Goal: Communication & Community: Answer question/provide support

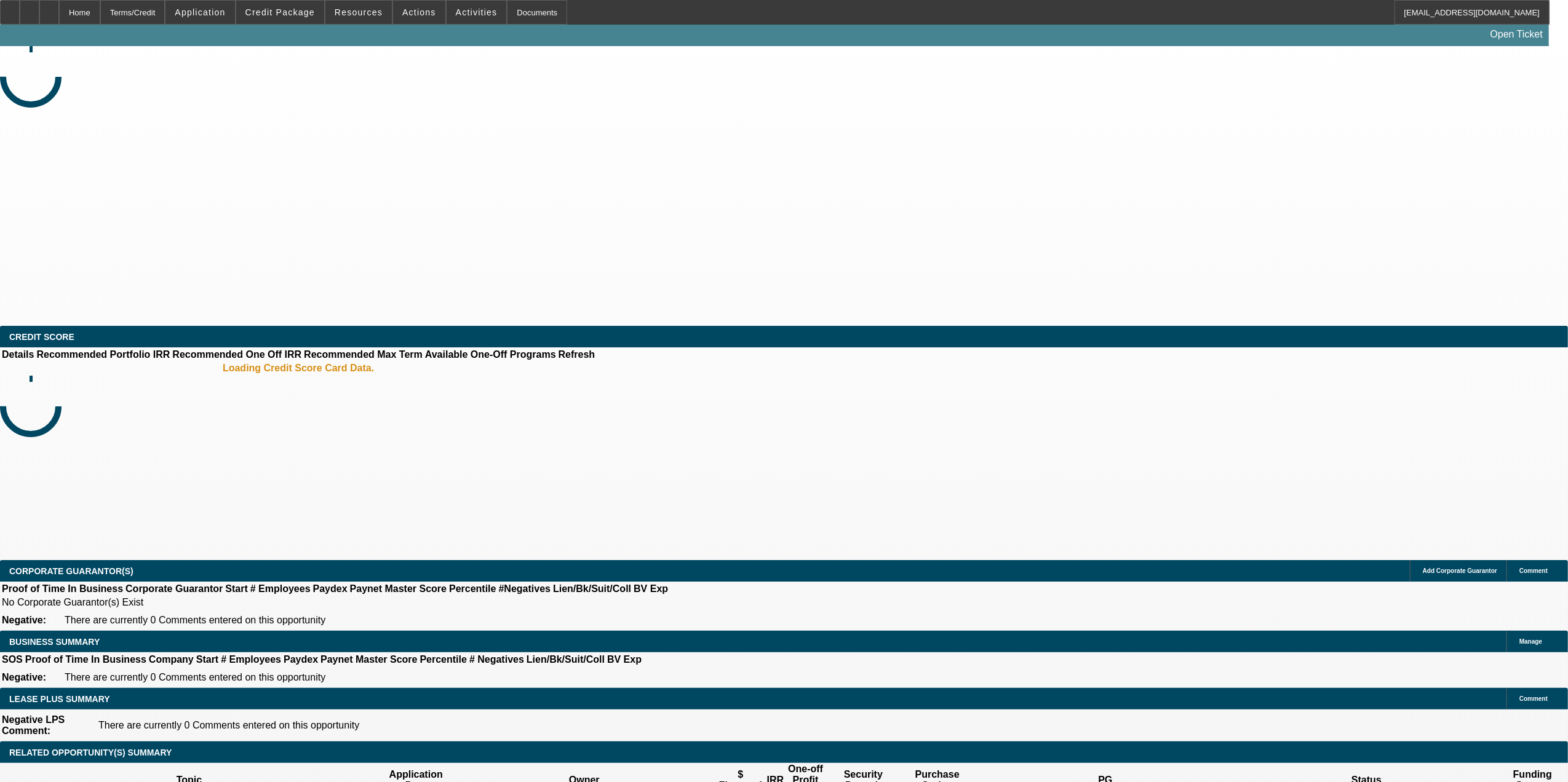
select select "0"
select select "2"
select select "0"
select select "6"
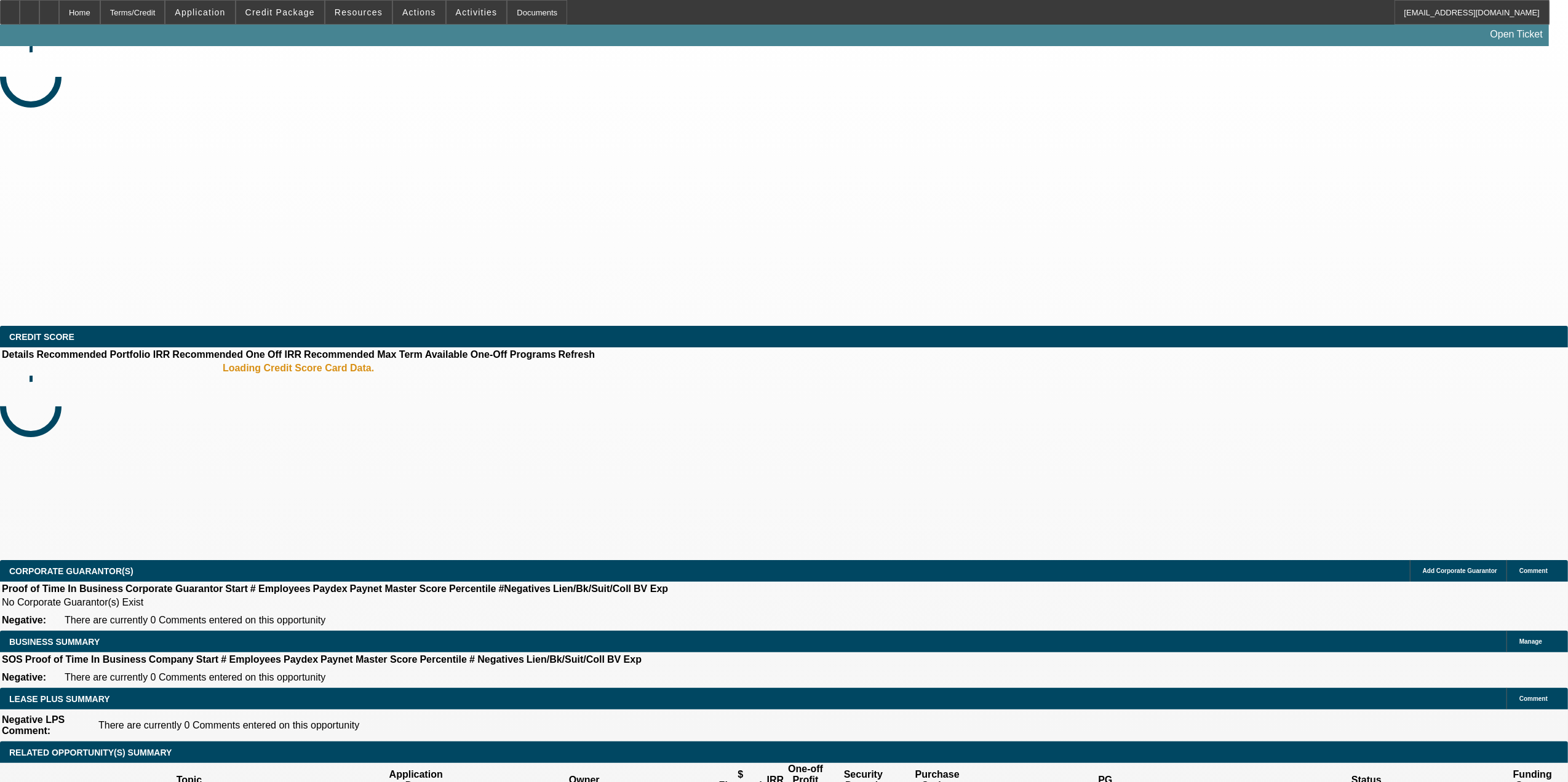
select select "0"
select select "6"
select select "0"
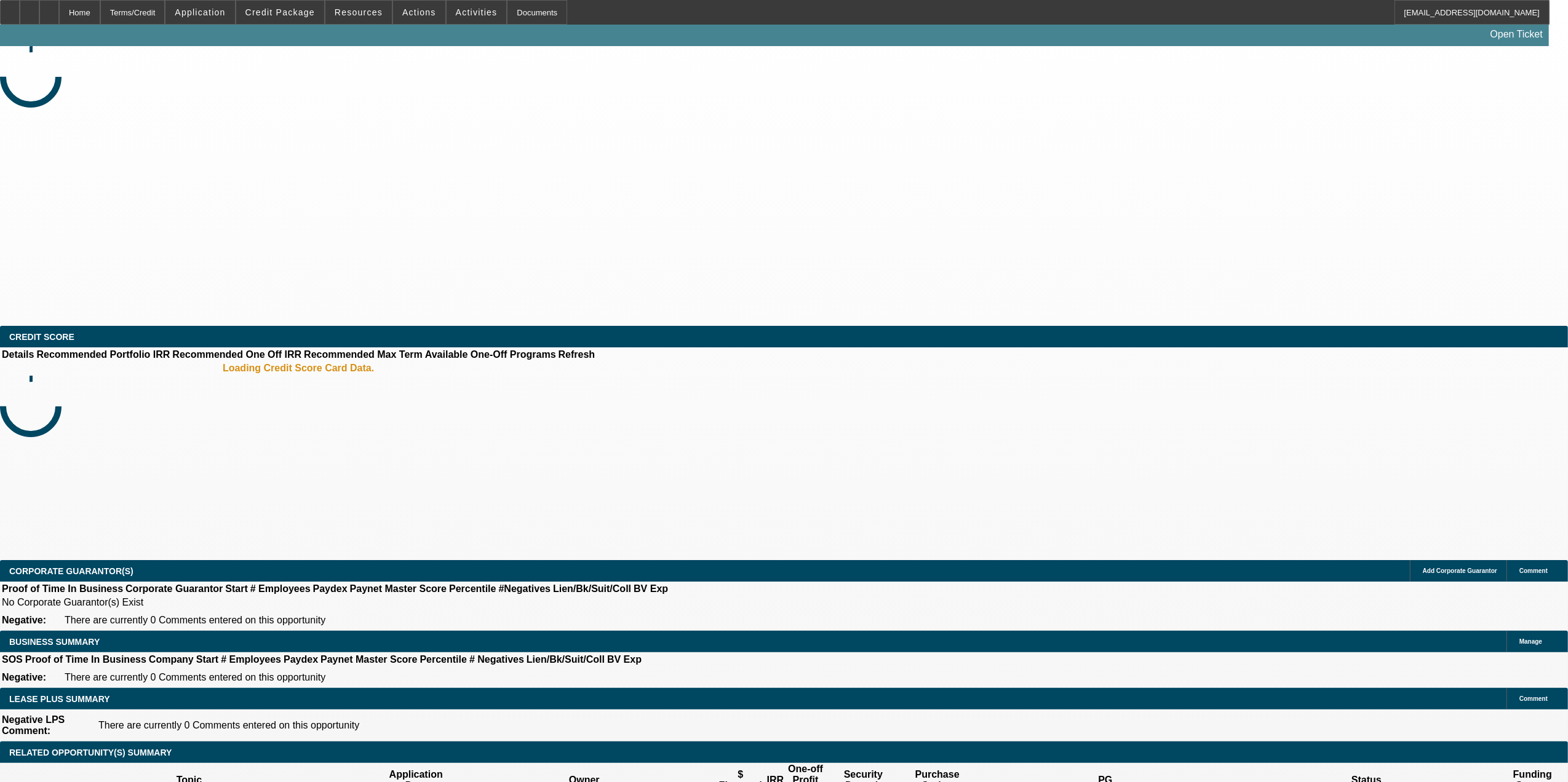
select select "0"
select select "6"
select select "0"
select select "2"
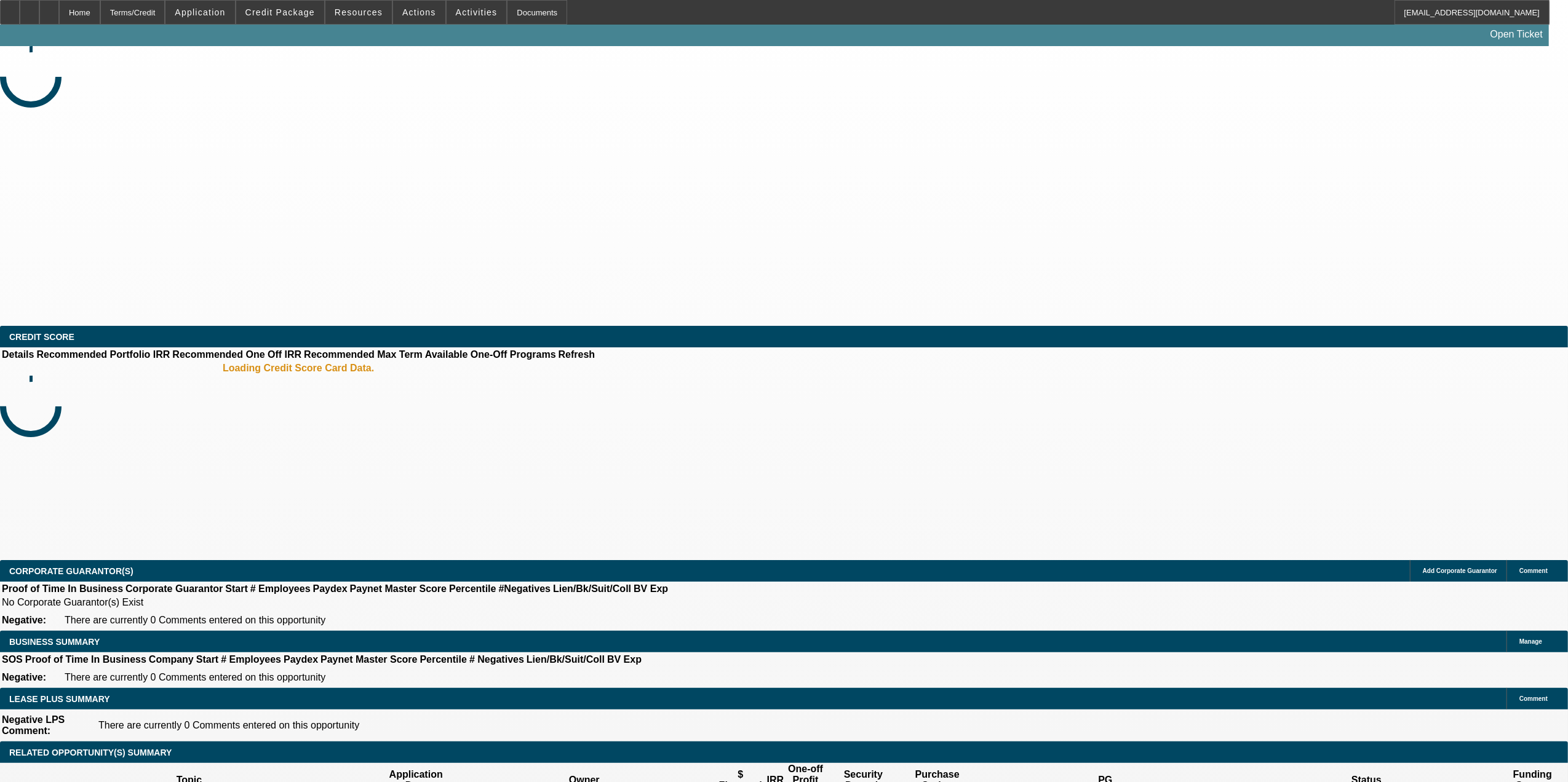
select select "2"
select select "0"
select select "6"
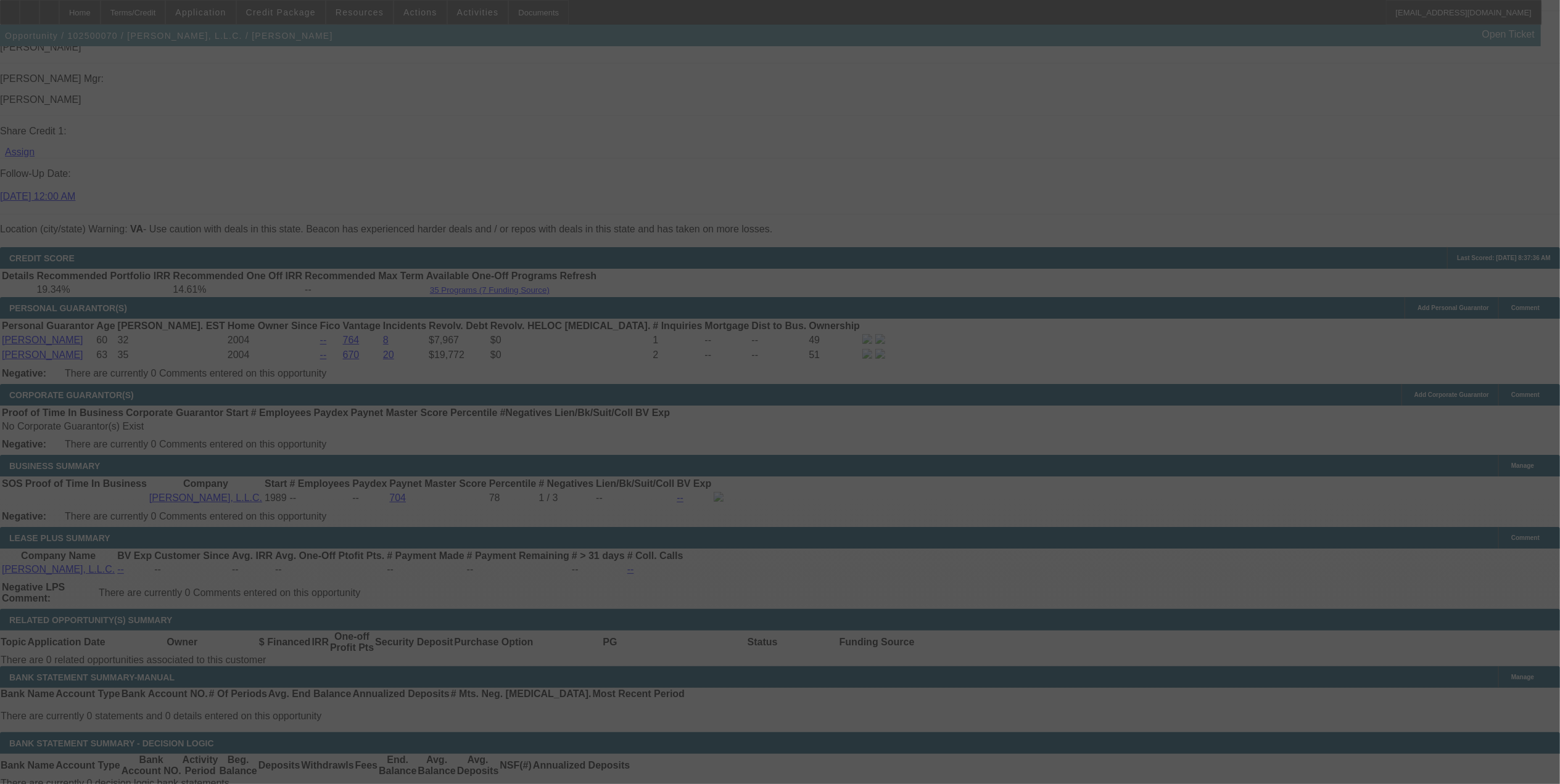
scroll to position [1695, 0]
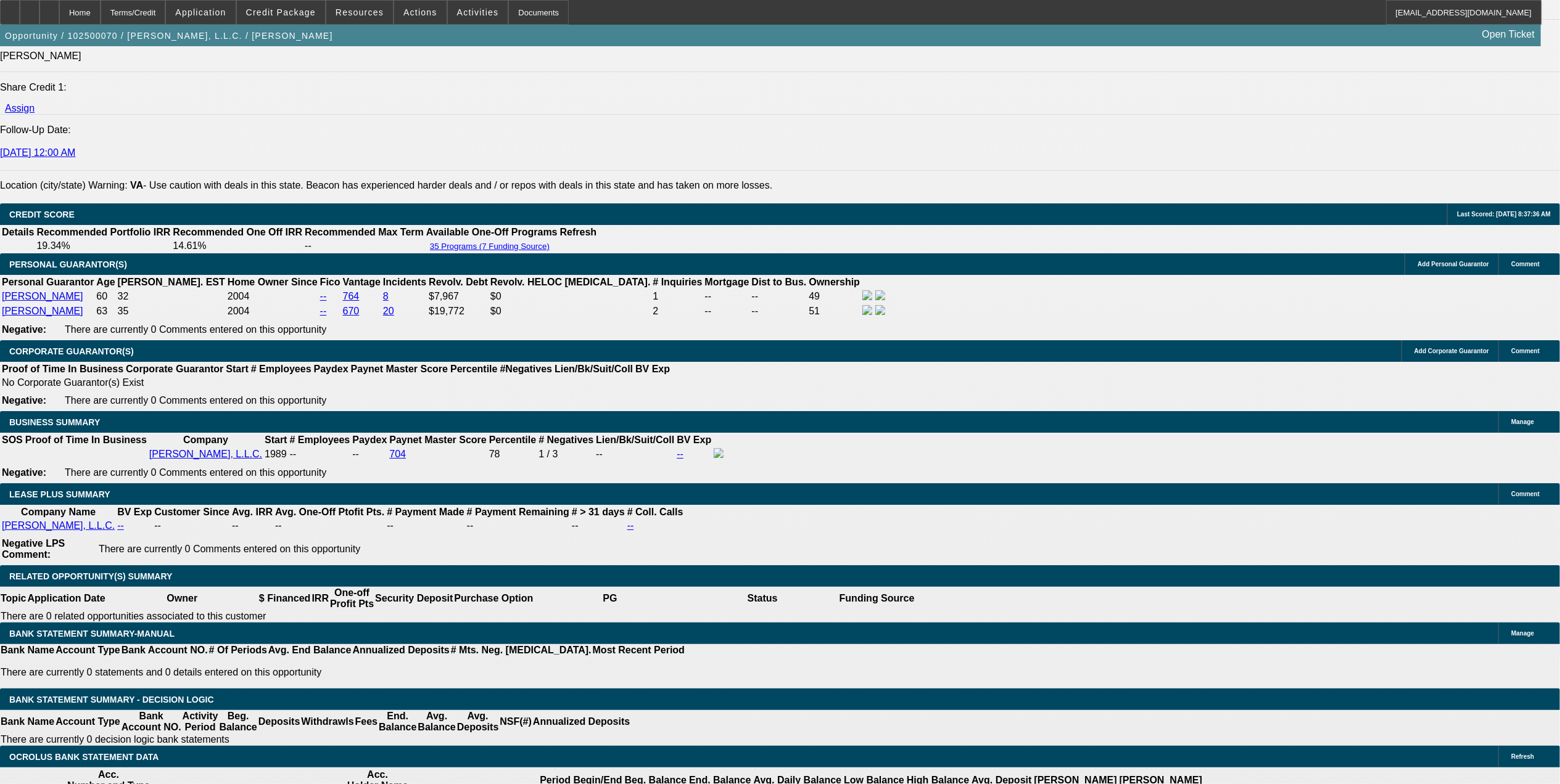
select select "0"
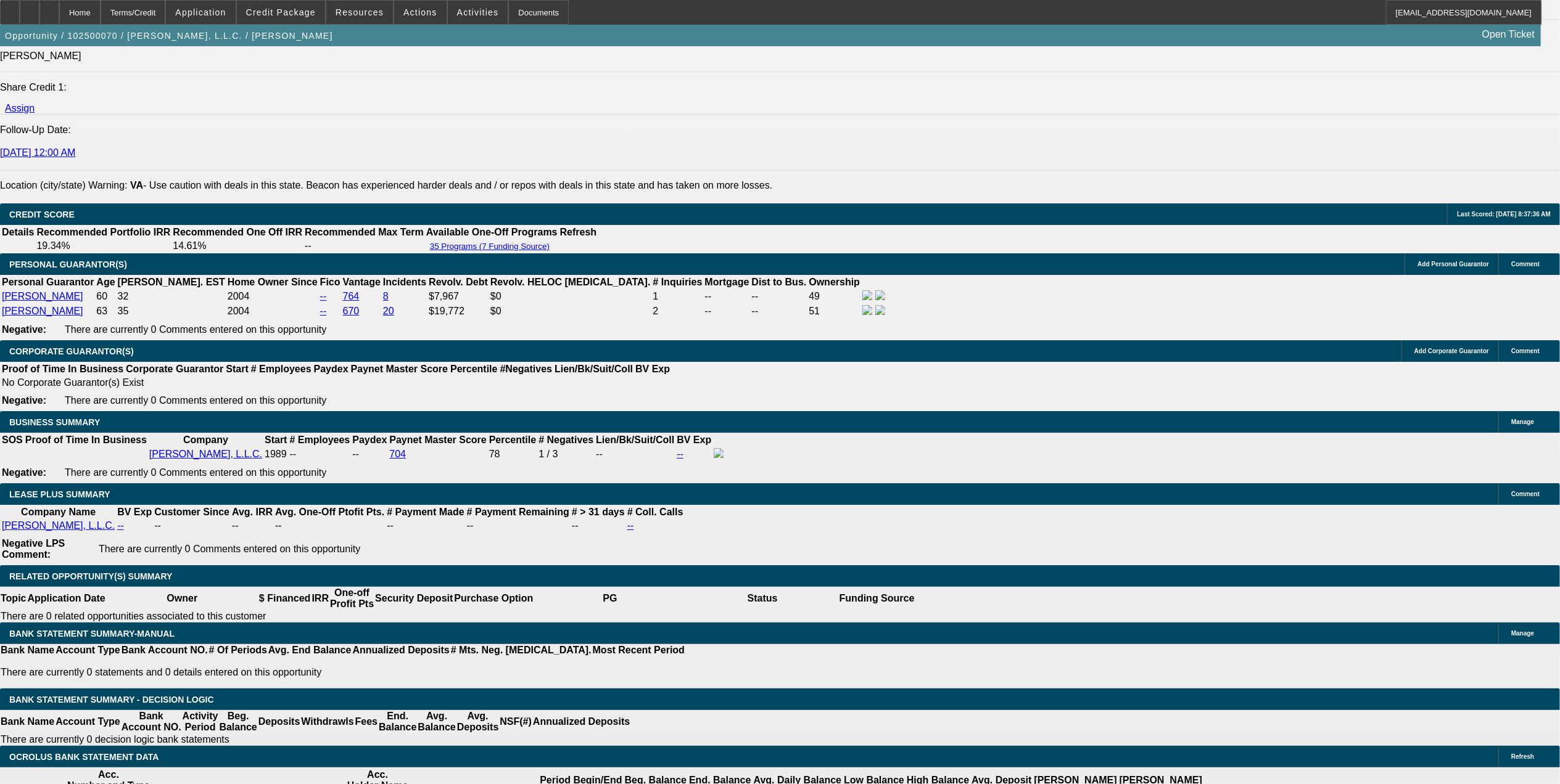
select select "0"
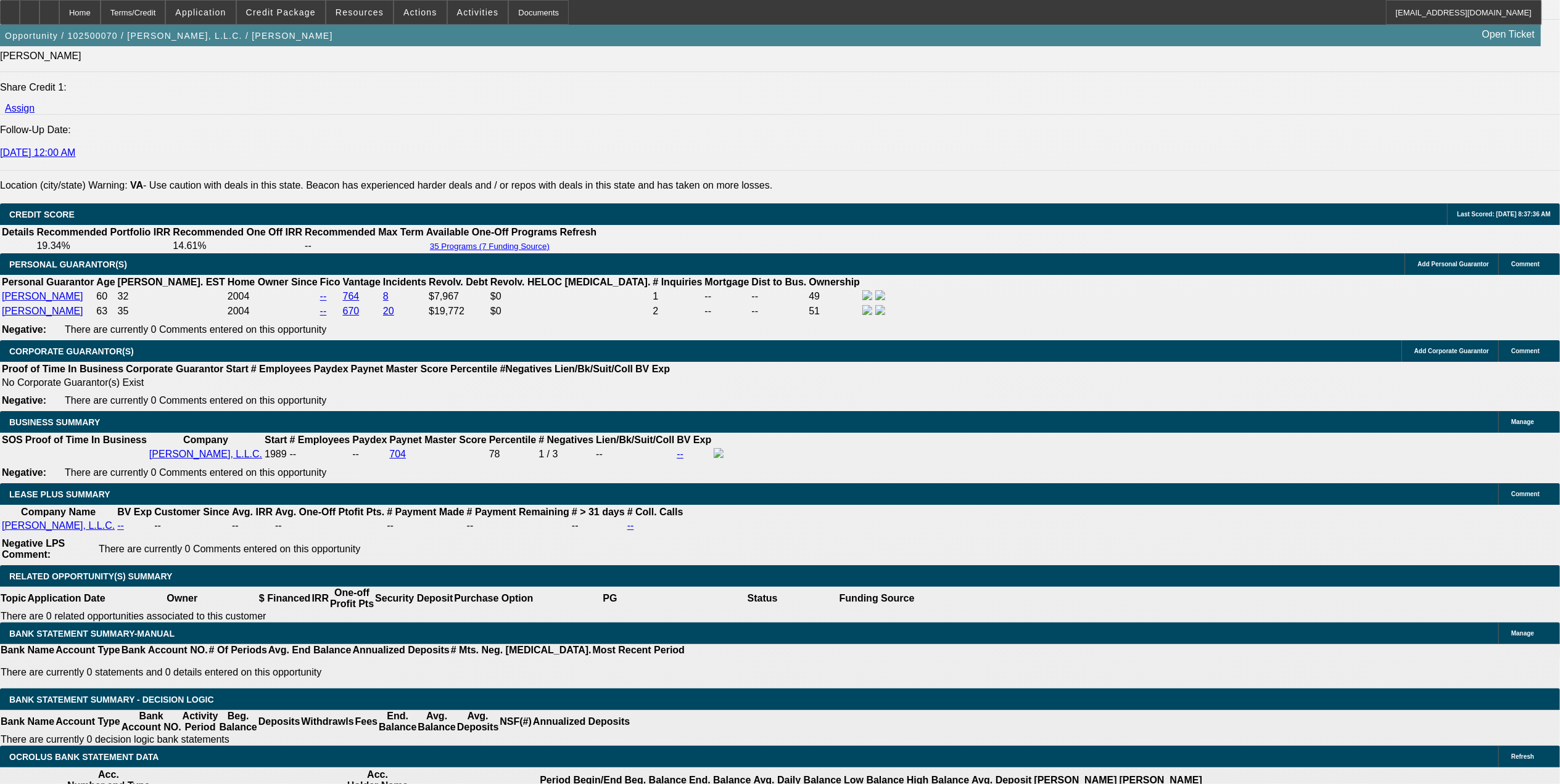
select select "0"
select select "1"
select select "3"
select select "6"
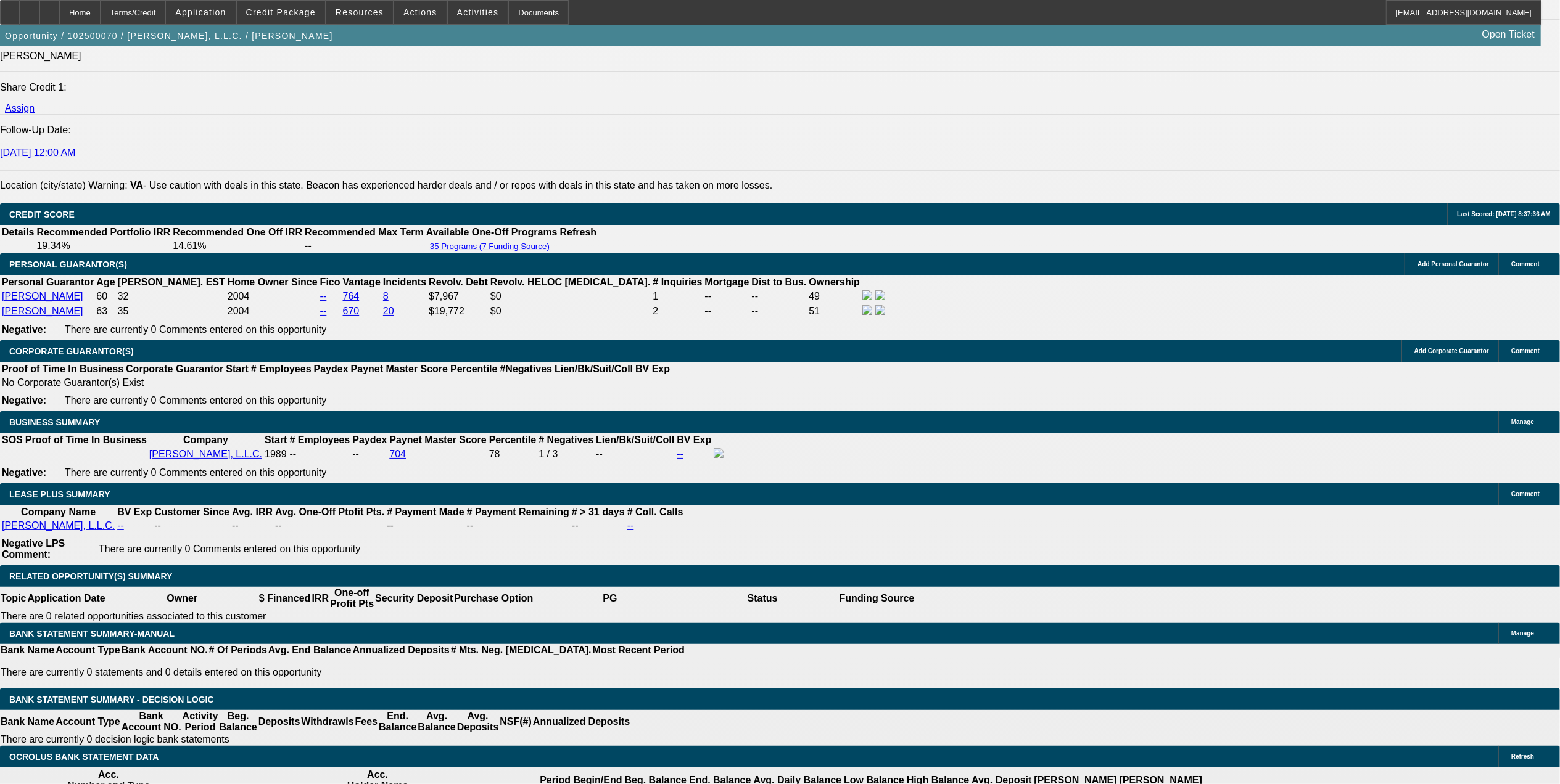
select select "1"
select select "3"
select select "6"
select select "1"
select select "3"
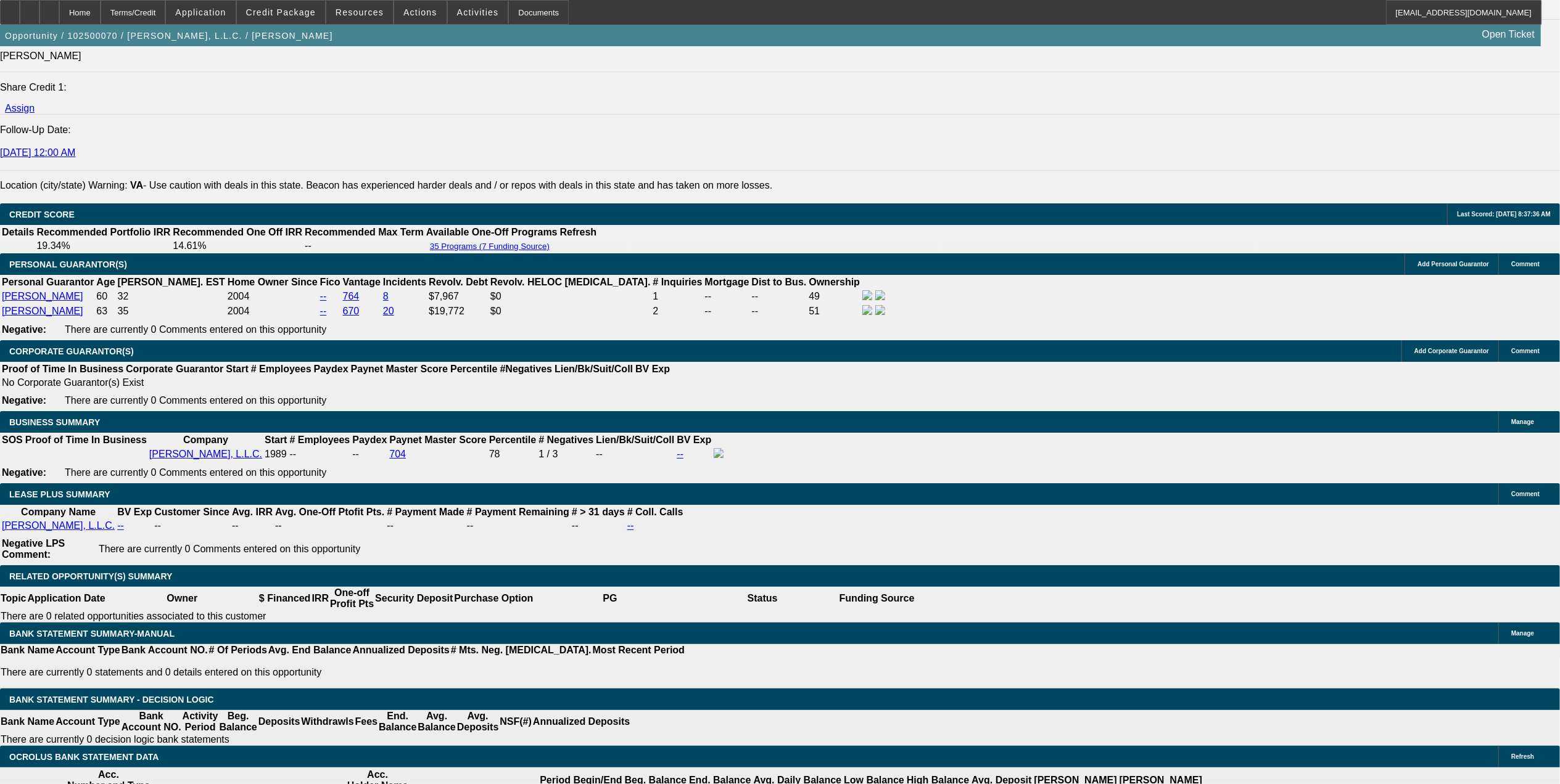
select select "6"
select select "1"
select select "3"
select select "6"
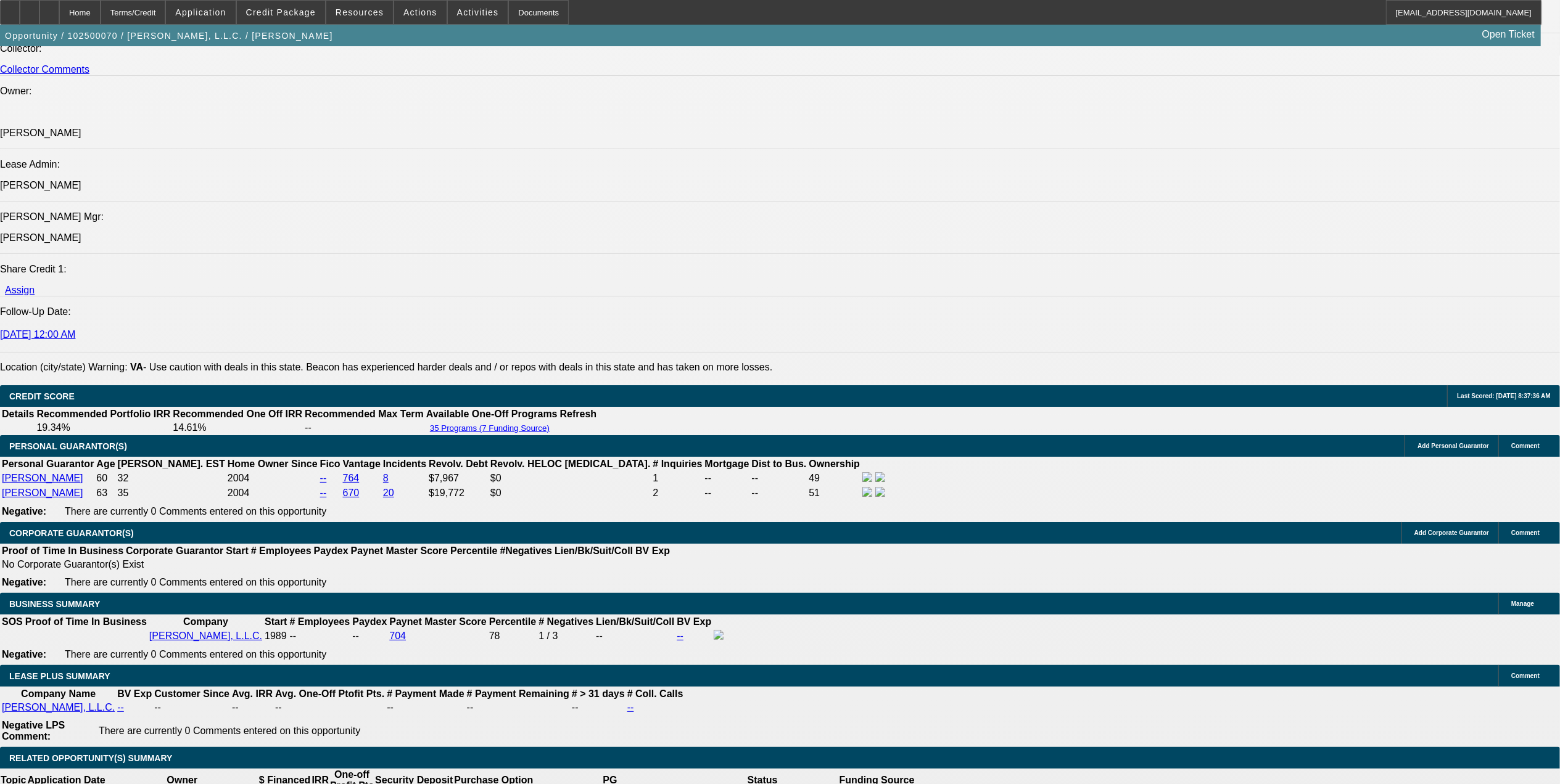
scroll to position [1366, 0]
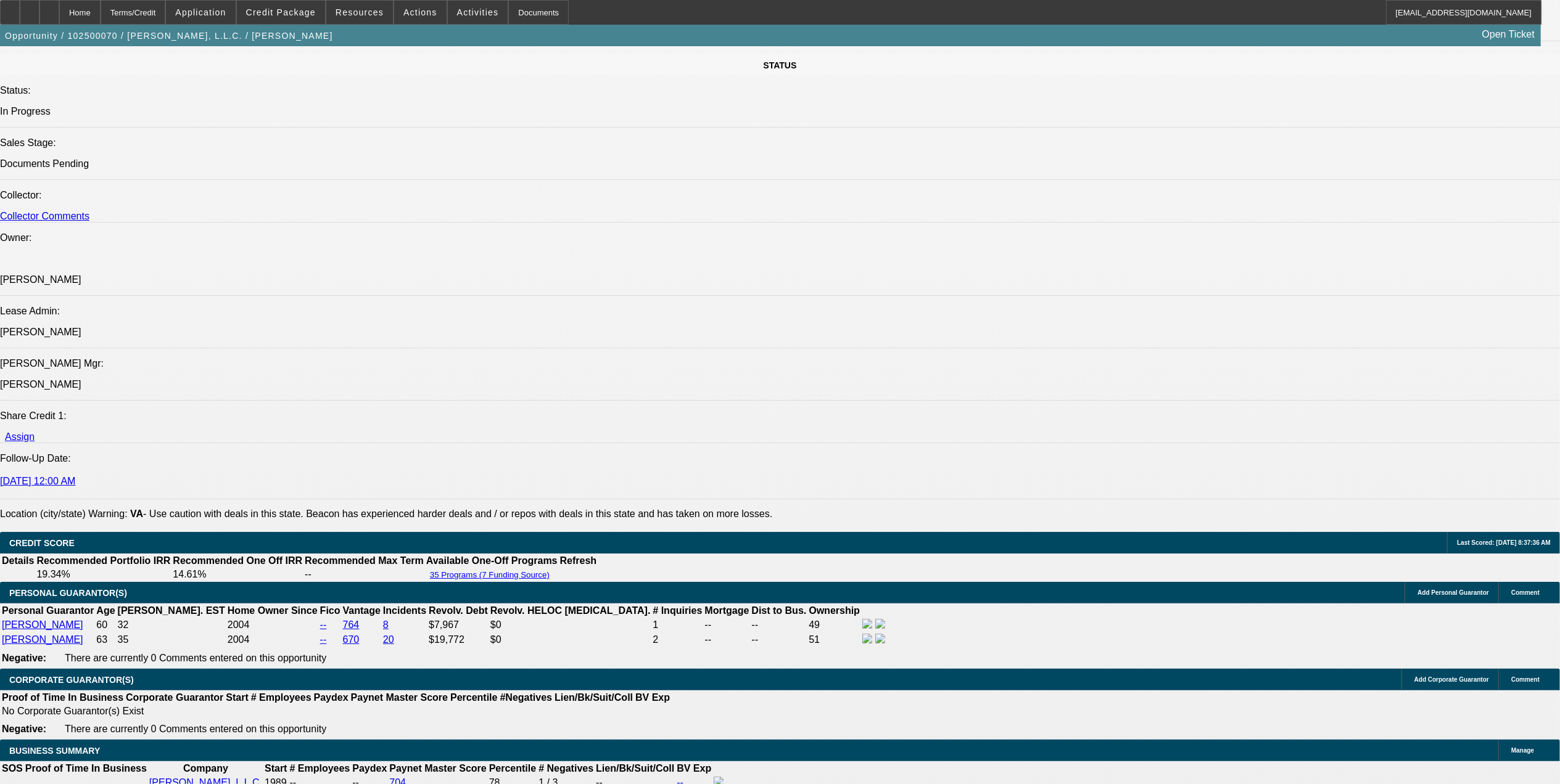
click at [1242, 161] on span "Reply All" at bounding box center [1246, 161] width 33 height 9
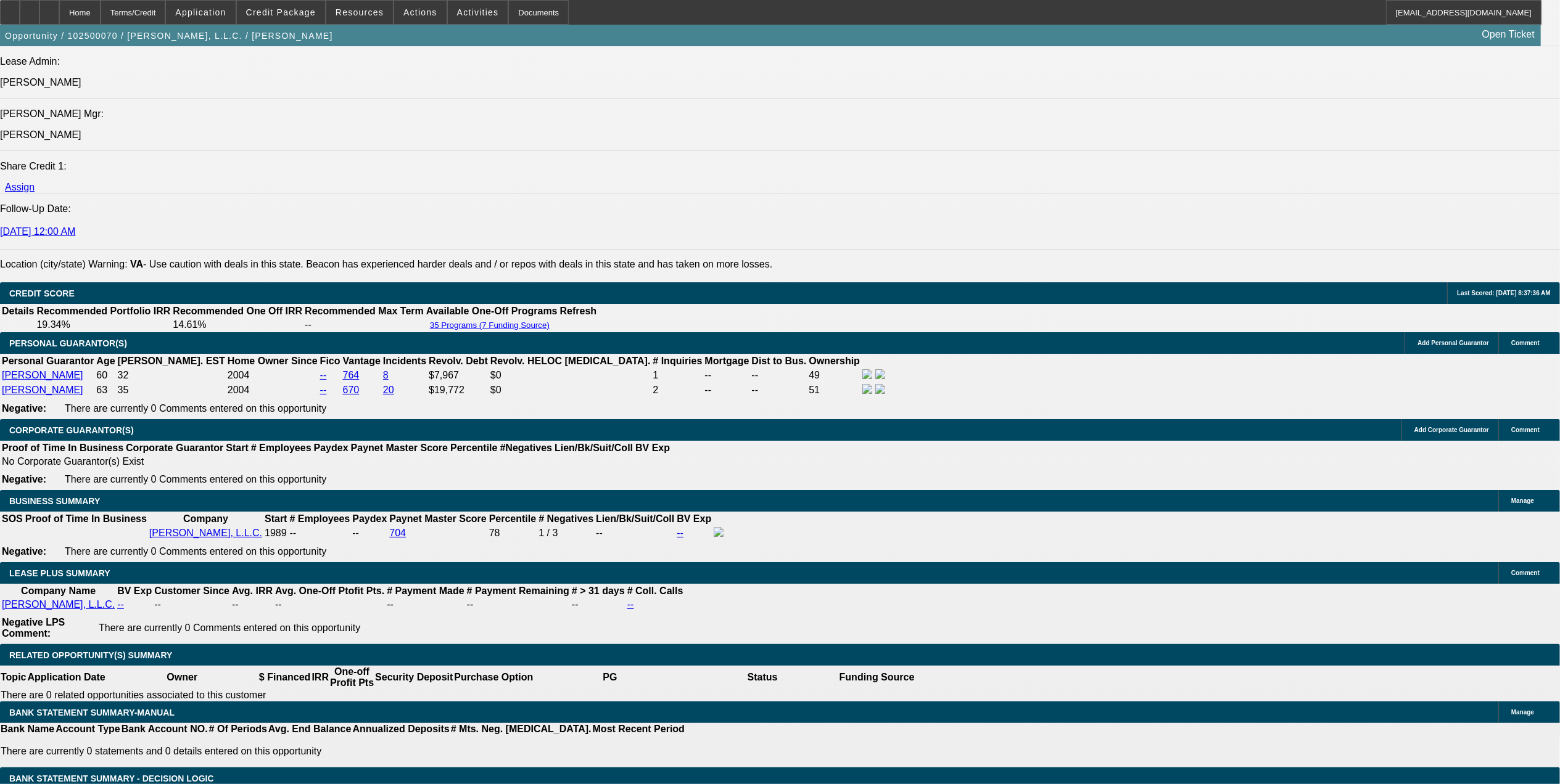
scroll to position [1777, 0]
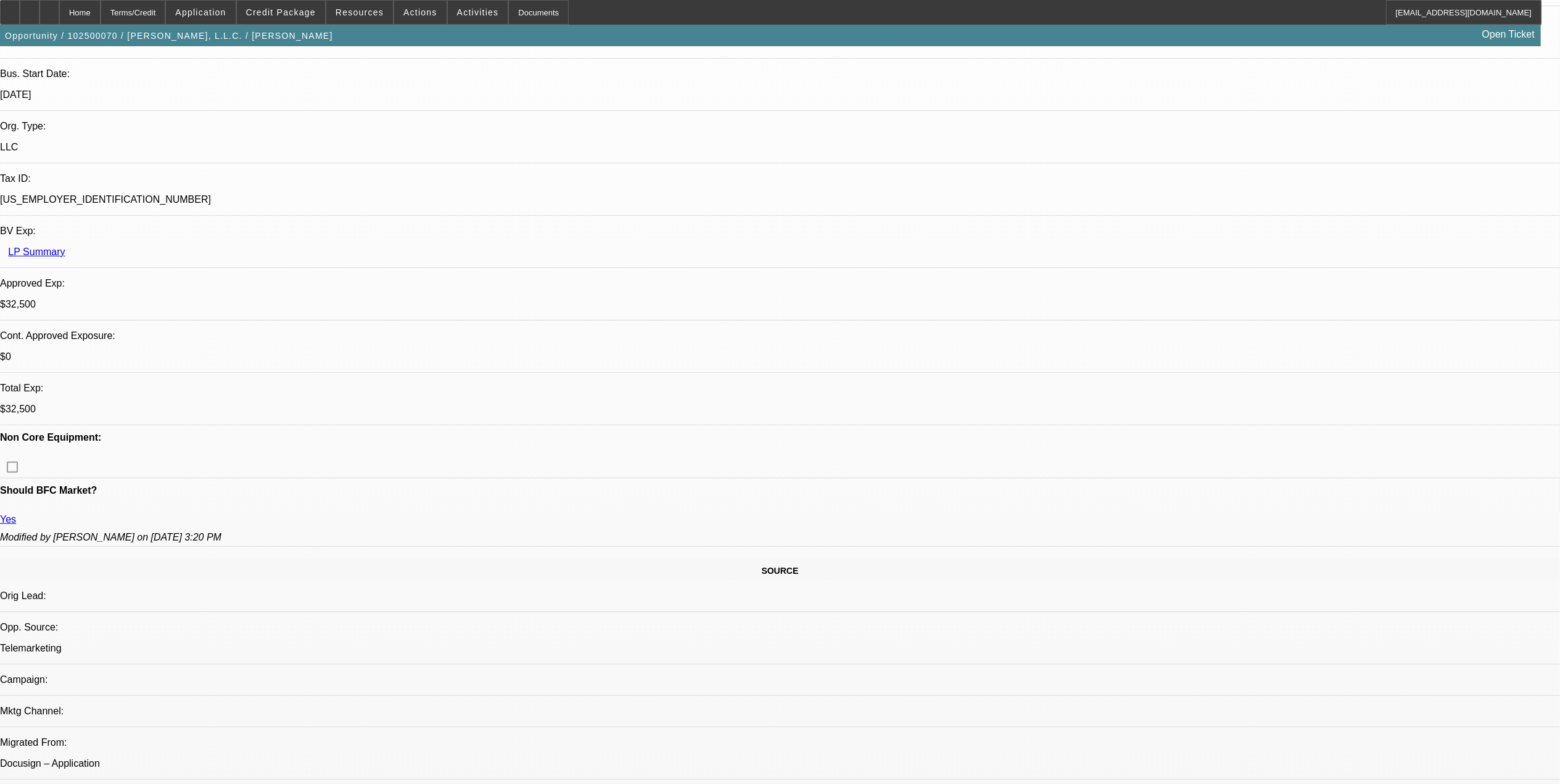
select select "0"
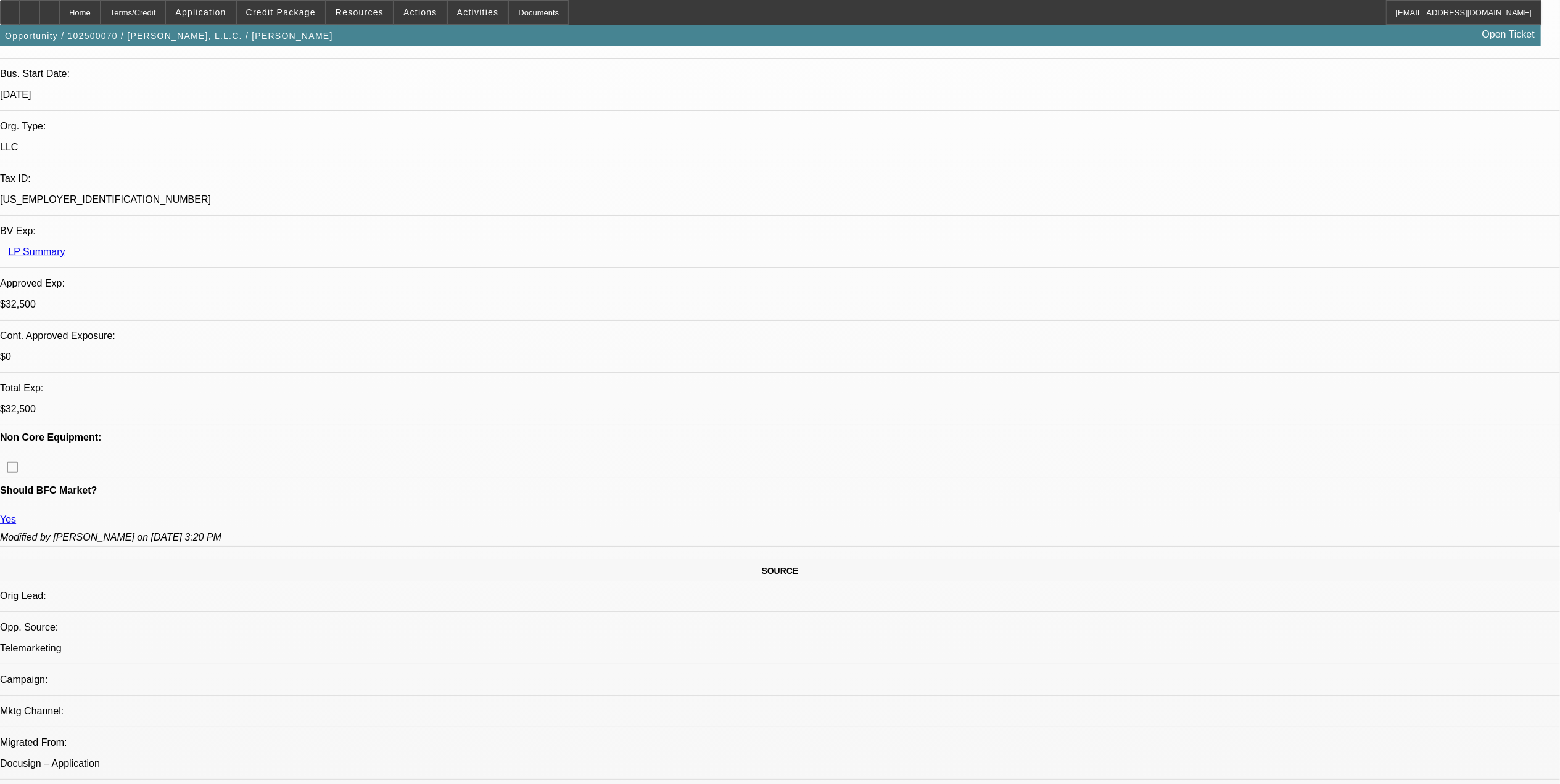
select select "0"
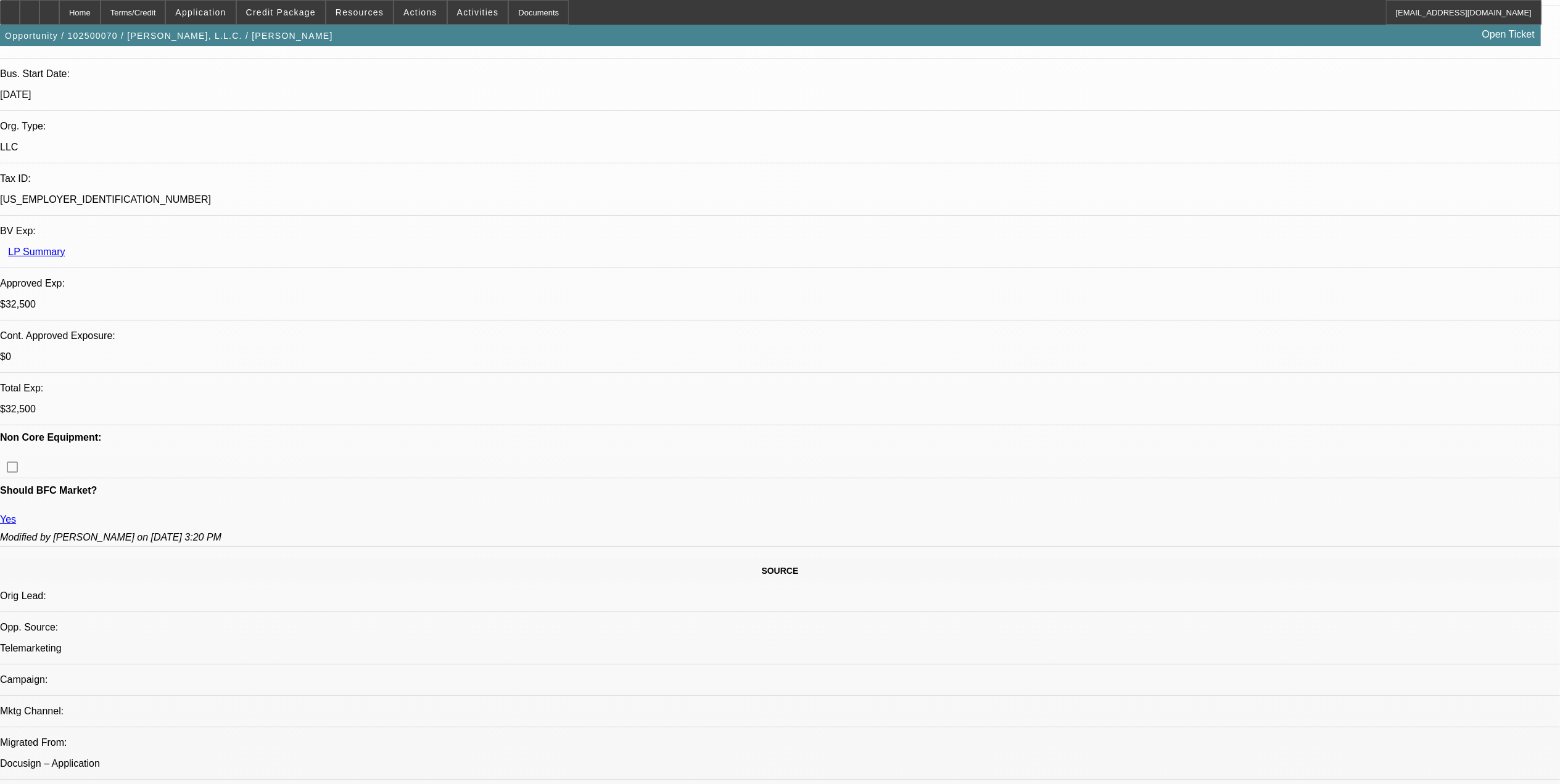
select select "0"
select select "1"
select select "3"
select select "6"
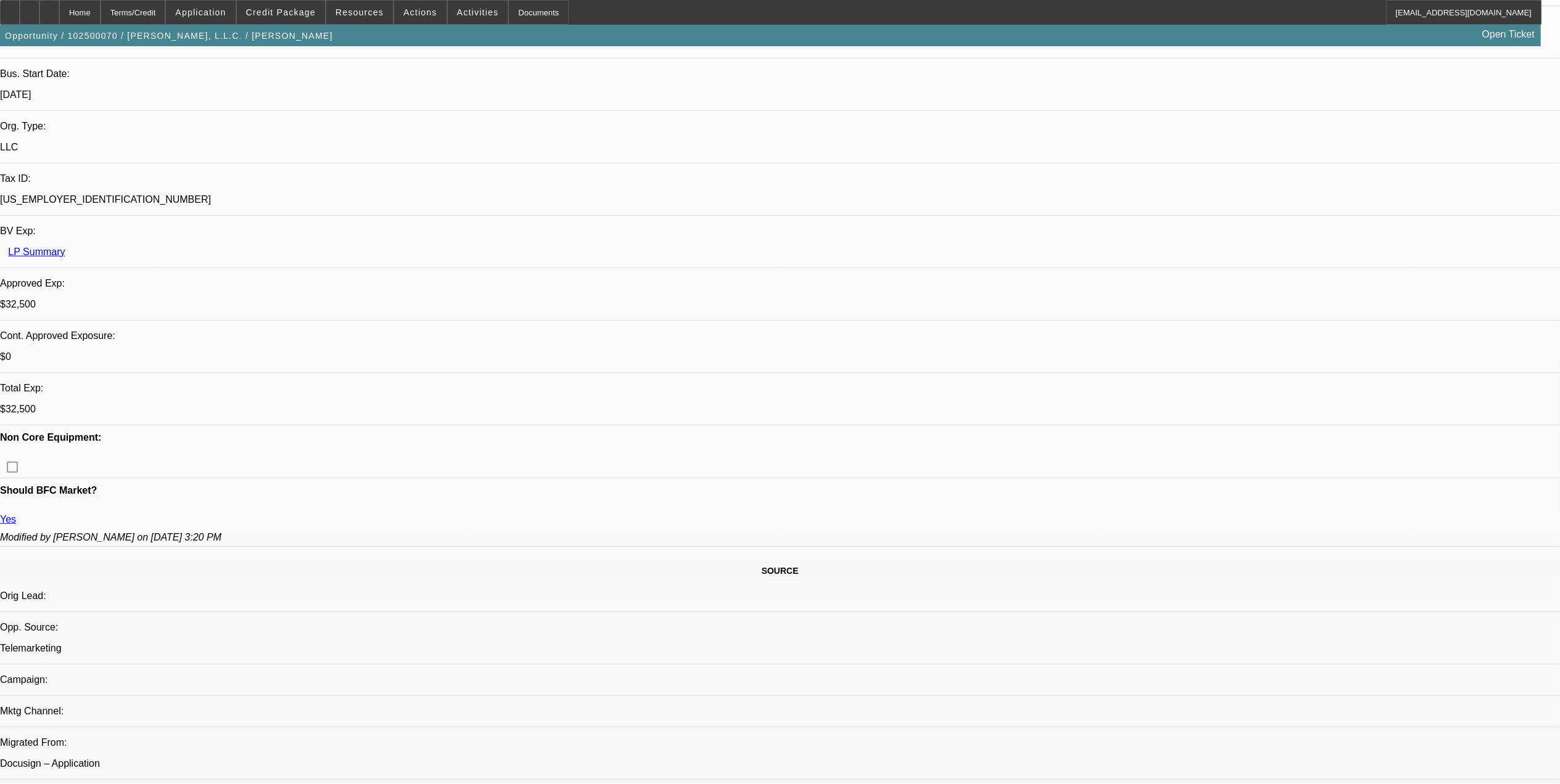
select select "1"
select select "3"
select select "6"
select select "1"
select select "3"
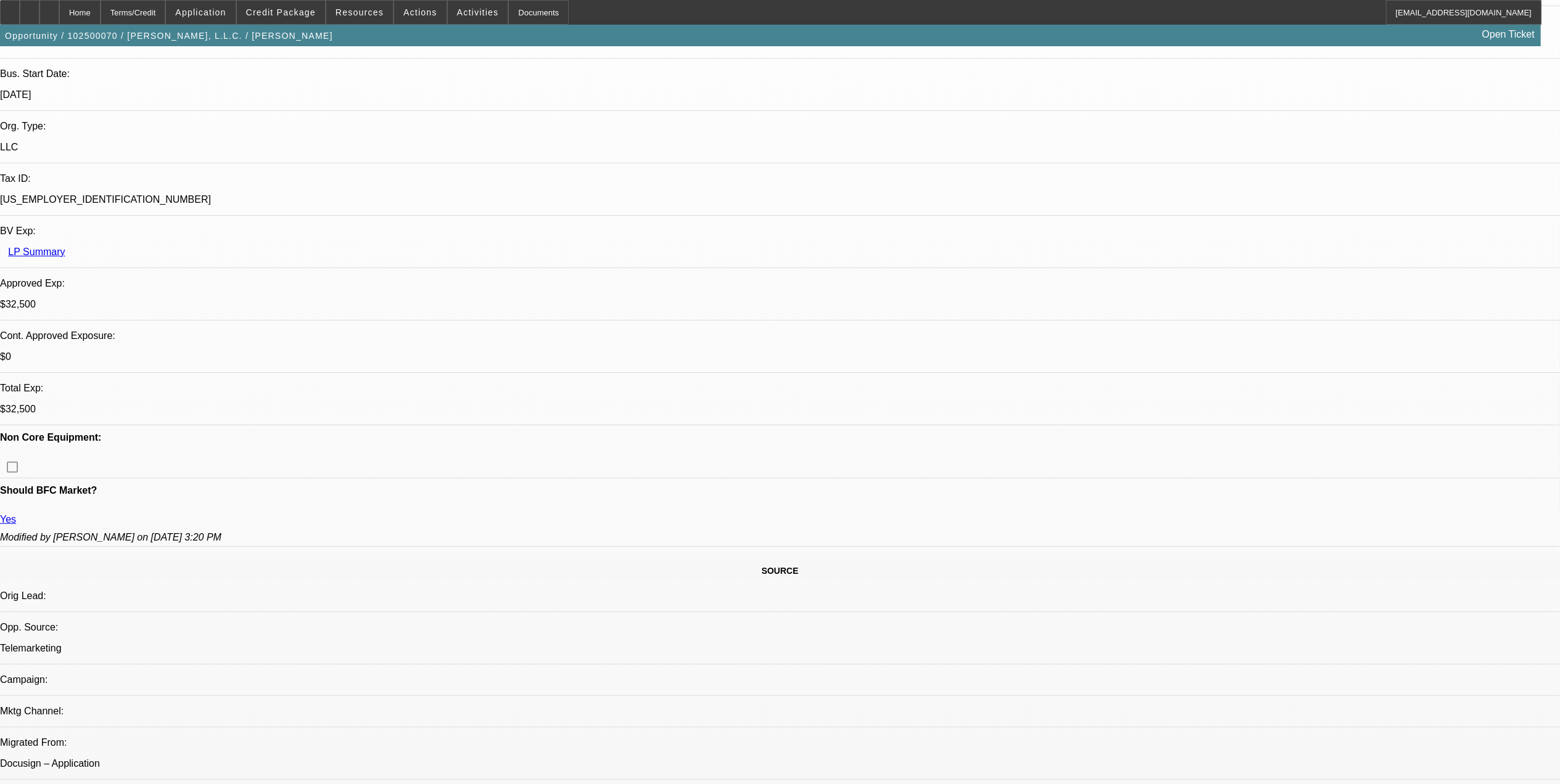
select select "6"
select select "1"
select select "3"
select select "6"
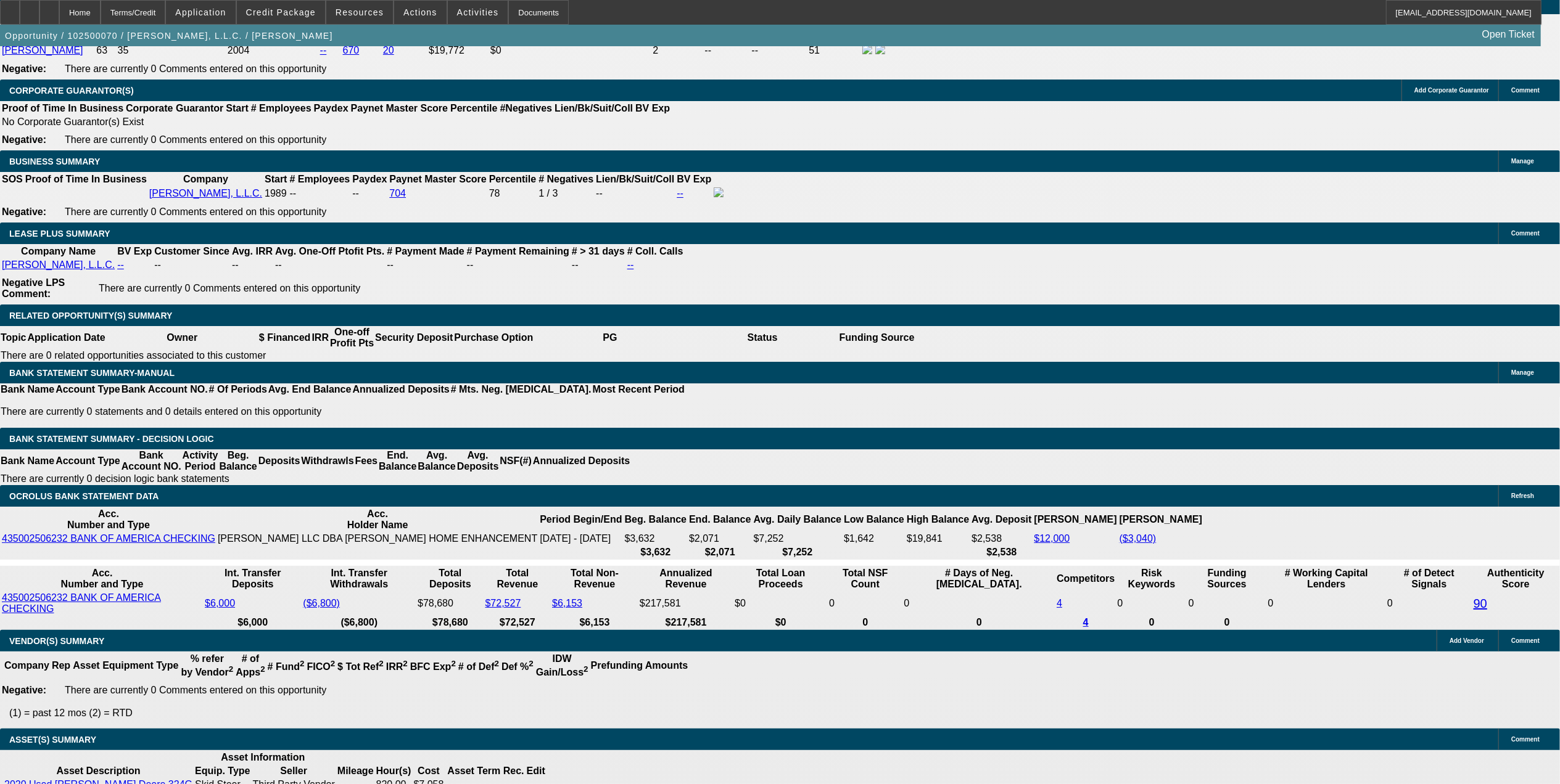
scroll to position [1807, 0]
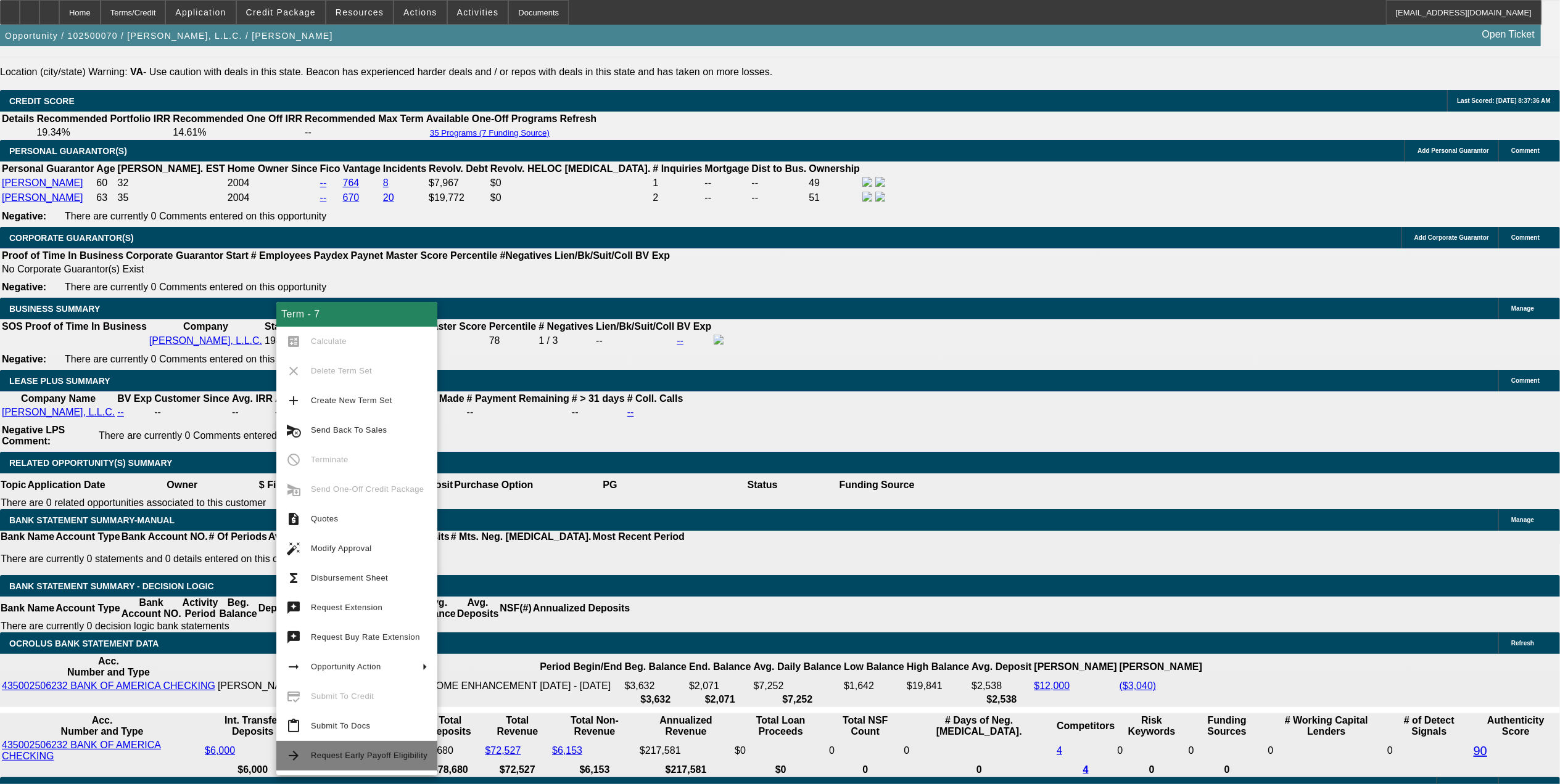
drag, startPoint x: 375, startPoint y: 757, endPoint x: 358, endPoint y: 750, distance: 18.4
click at [374, 755] on span "Request Early Payoff Eligibility" at bounding box center [369, 755] width 117 height 9
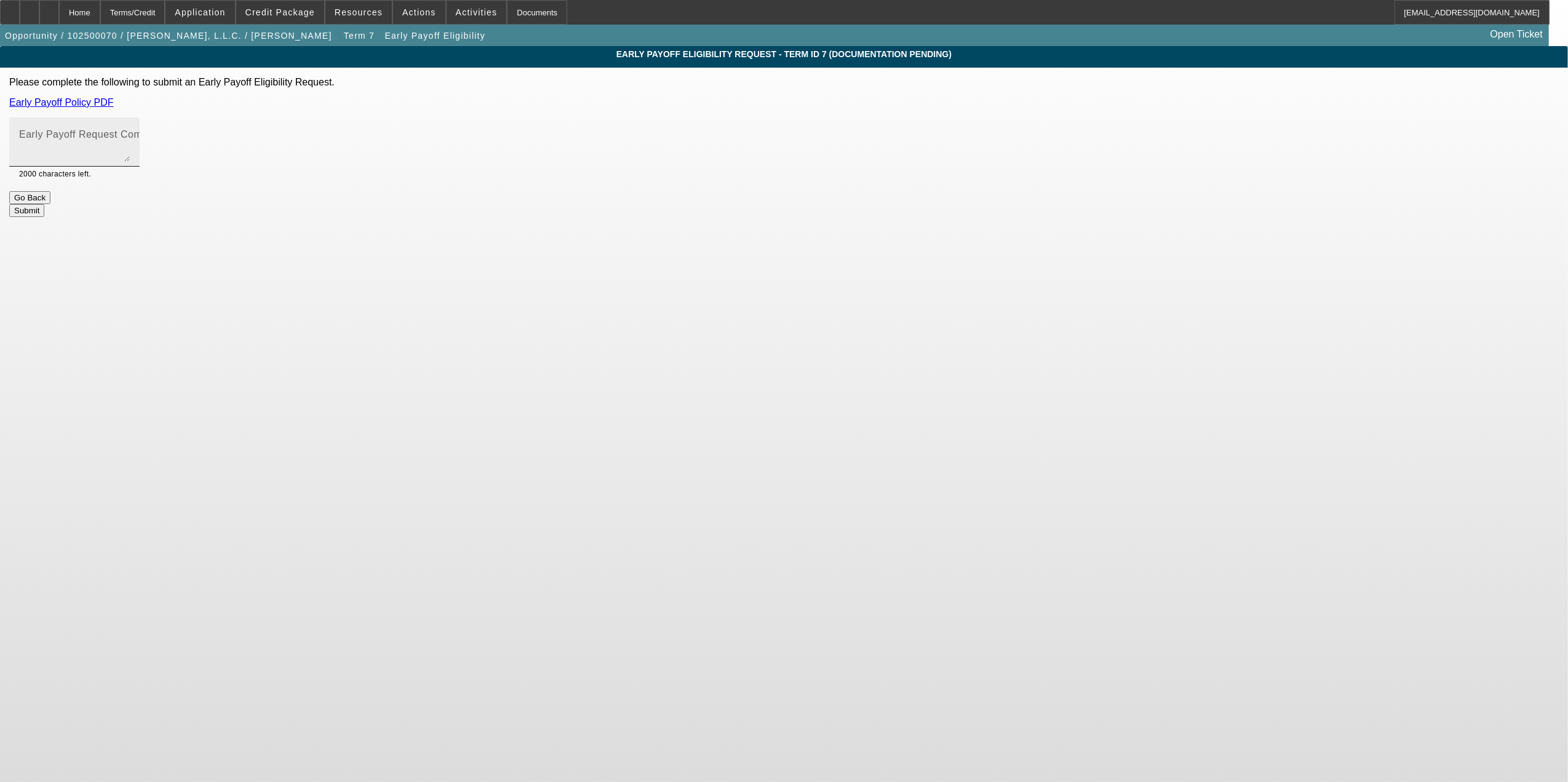
click at [130, 157] on textarea "Early Payoff Request Comment" at bounding box center [75, 147] width 111 height 29
type textarea "Requesting early payoff on this term set."
click at [45, 204] on button "Submit" at bounding box center [26, 210] width 35 height 13
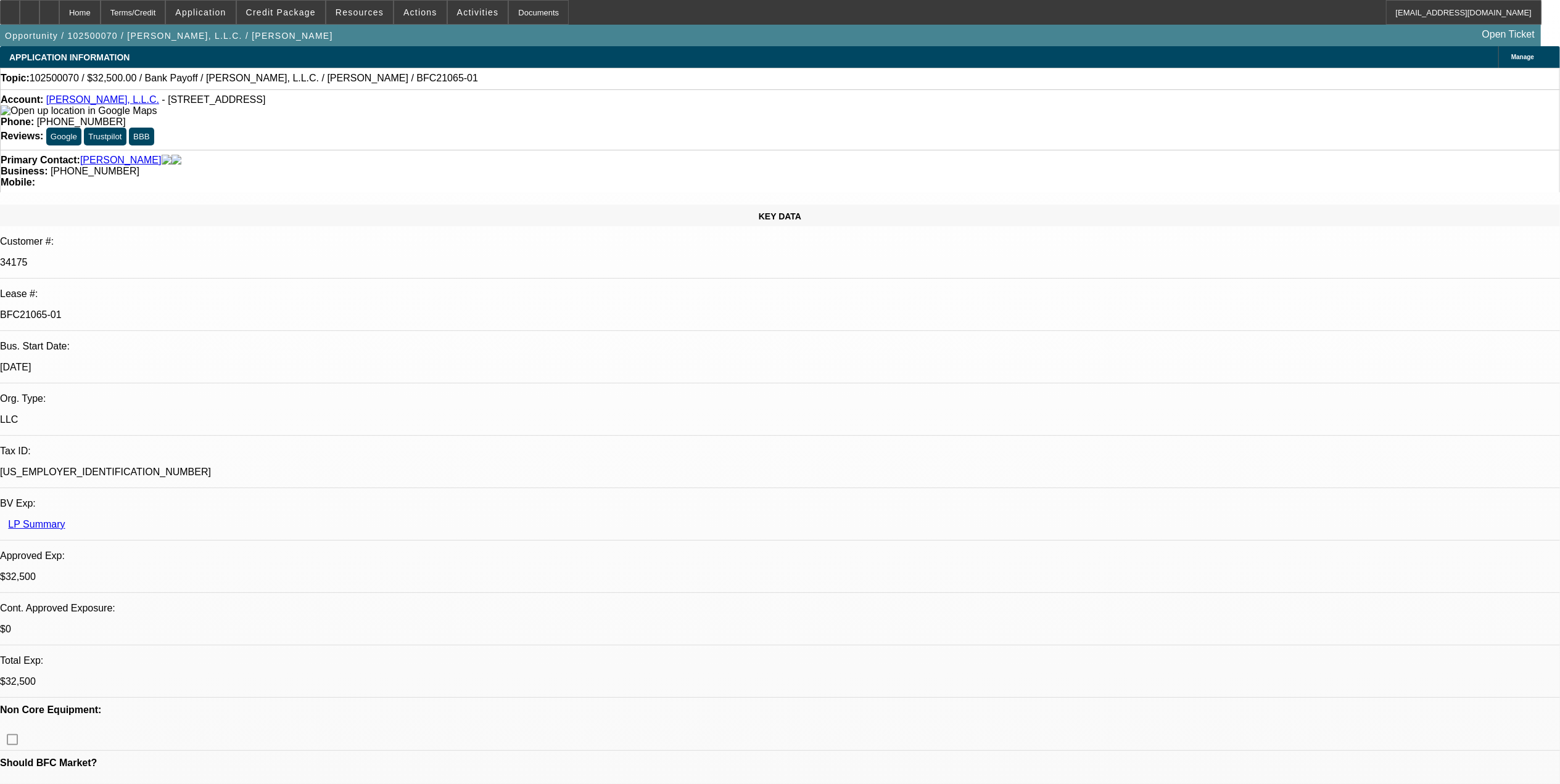
select select "0"
select select "3"
select select "0"
select select "6"
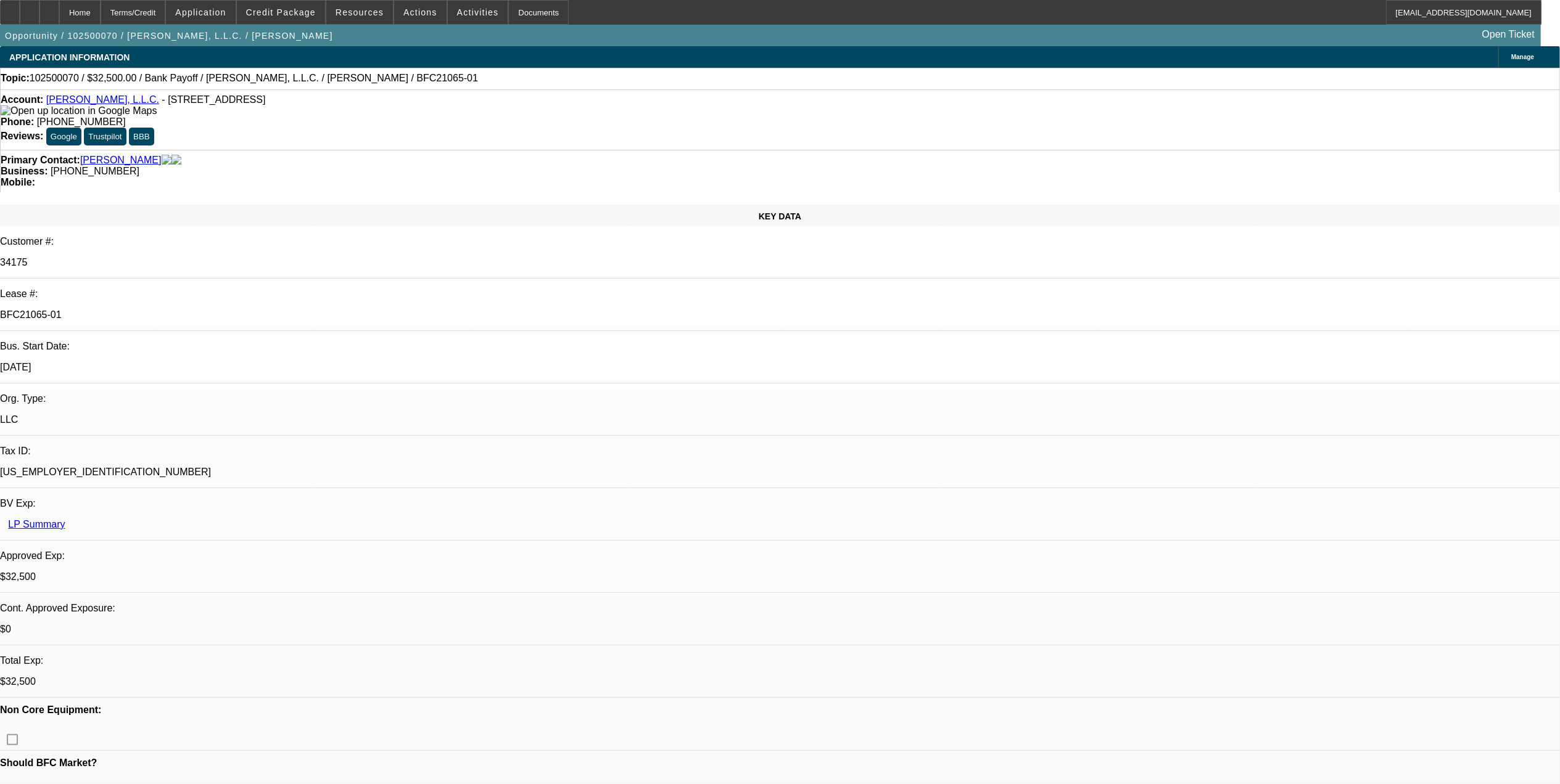
select select "0"
select select "3"
select select "0"
select select "6"
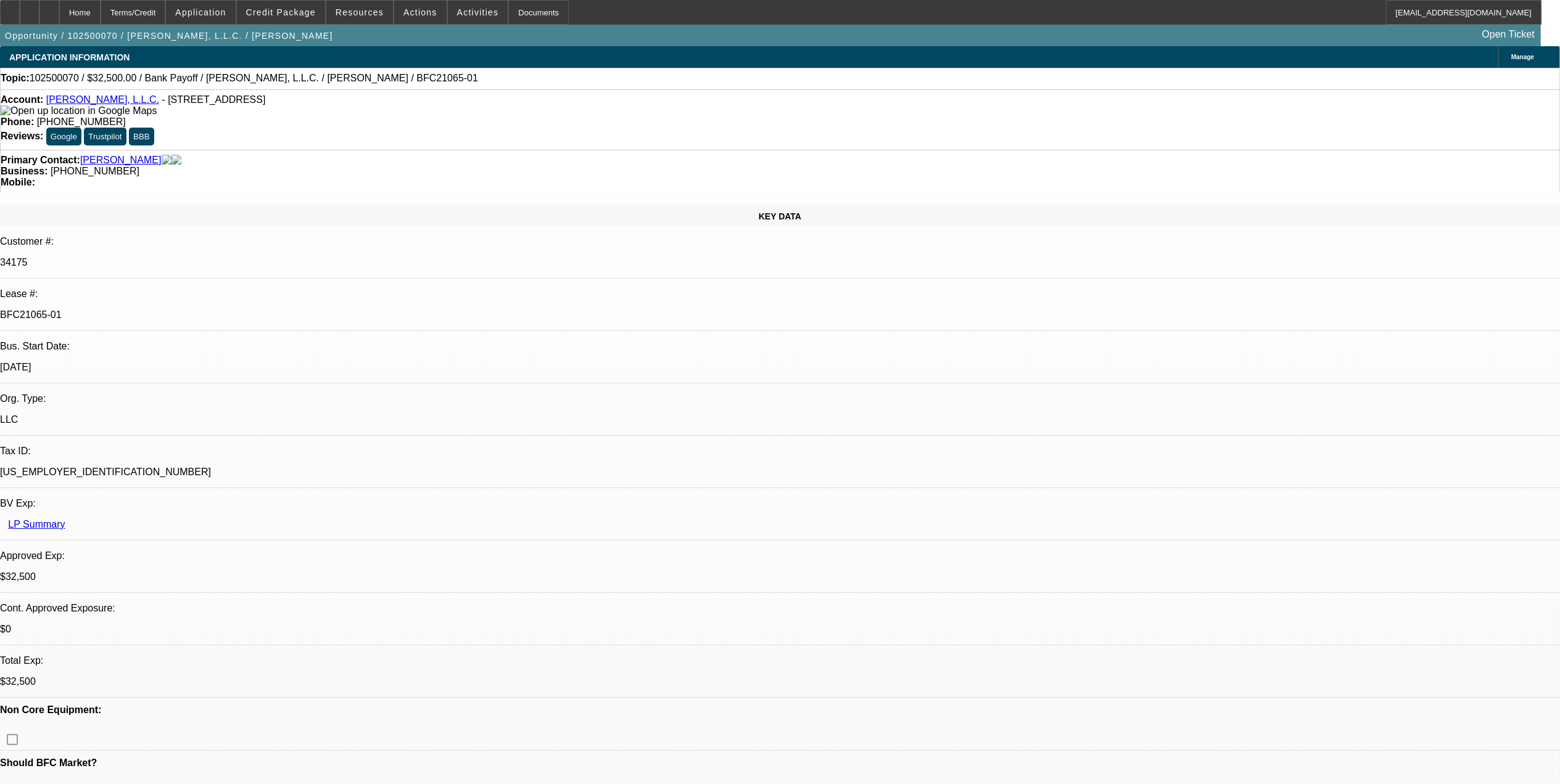
select select "0"
select select "3"
select select "0"
select select "6"
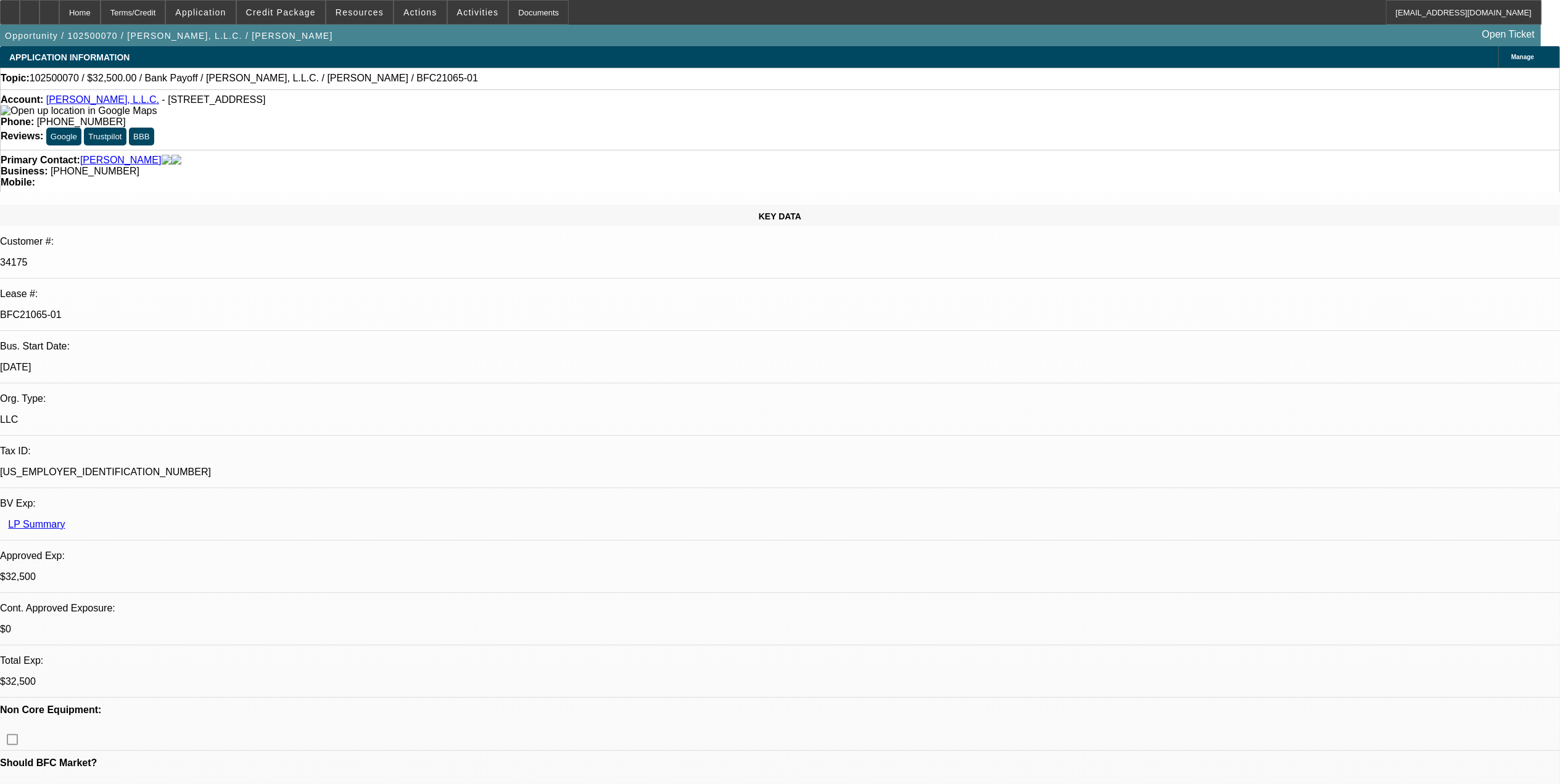
select select "0"
select select "3"
select select "0"
select select "6"
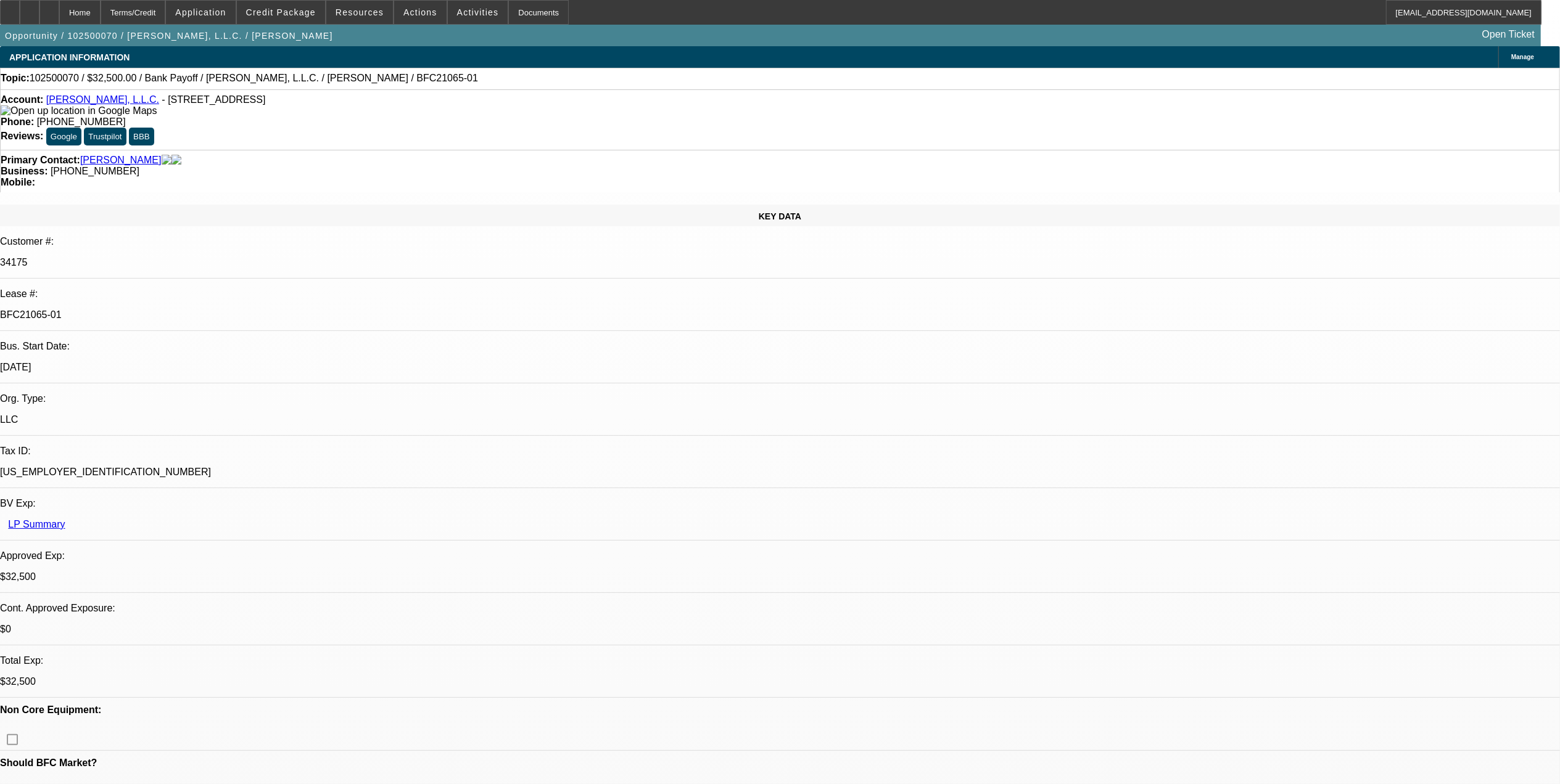
click at [1168, 148] on button "reply_all Reply All" at bounding box center [1175, 146] width 78 height 29
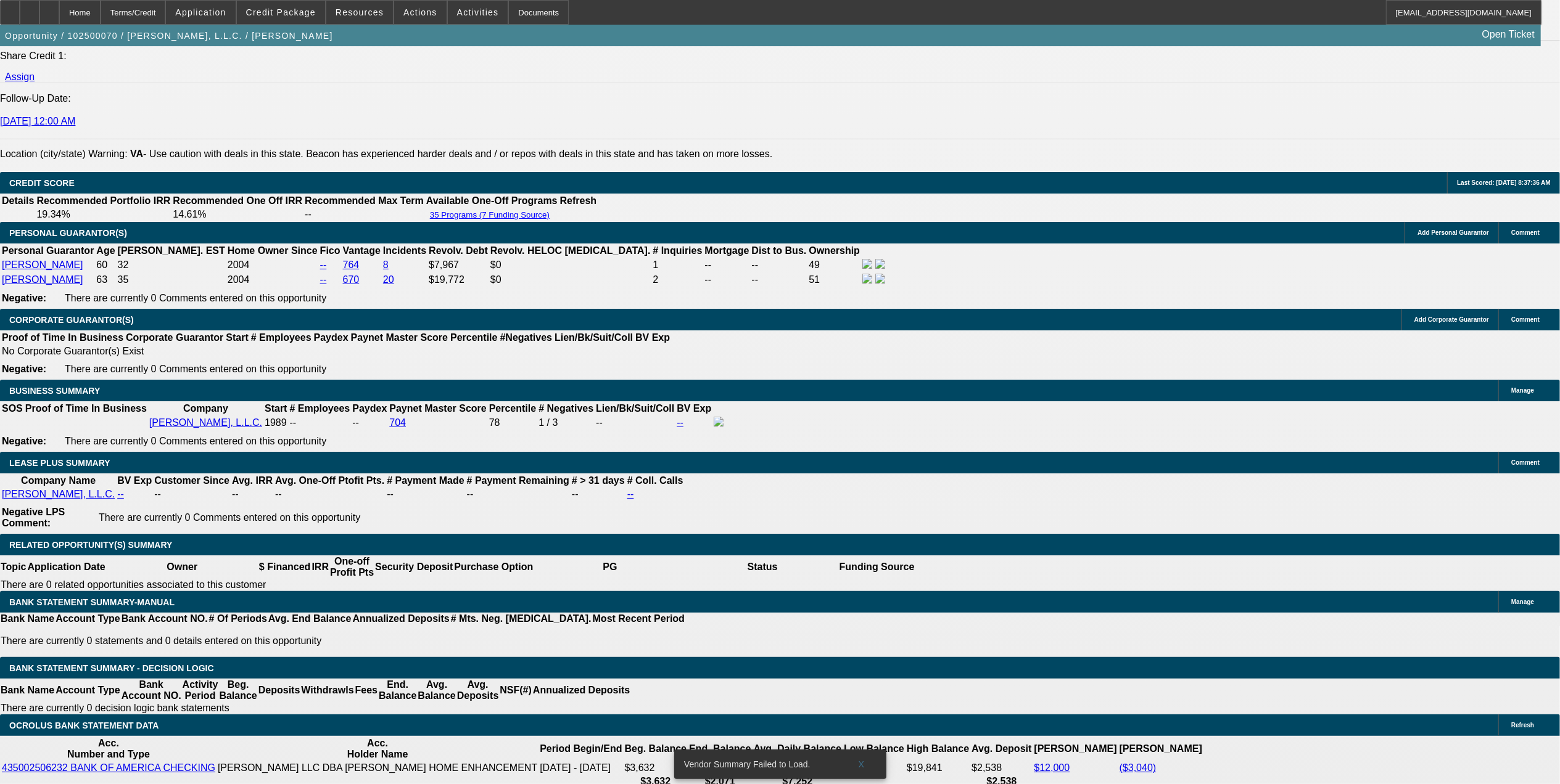
scroll to position [1781, 0]
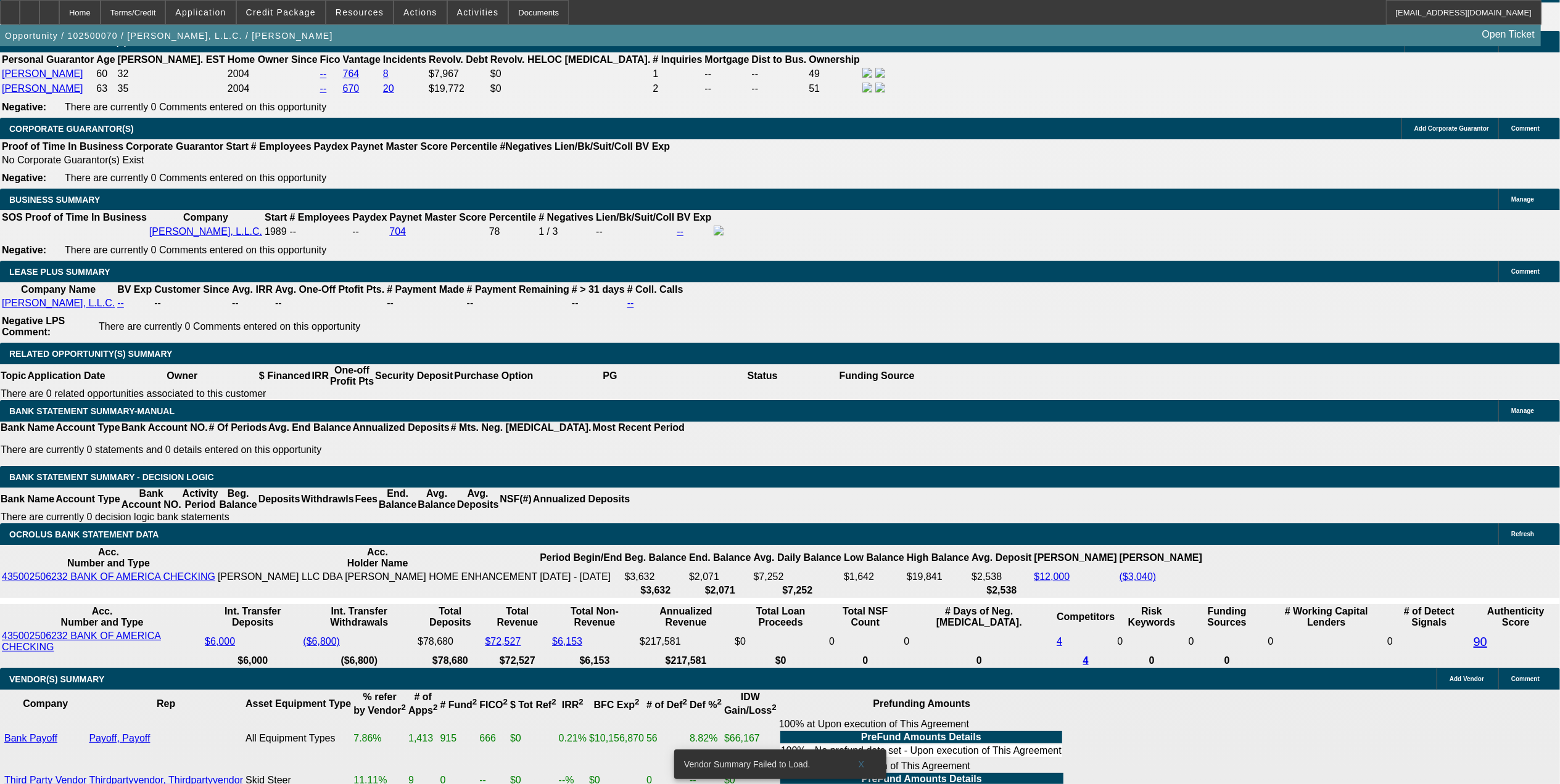
scroll to position [1835, 0]
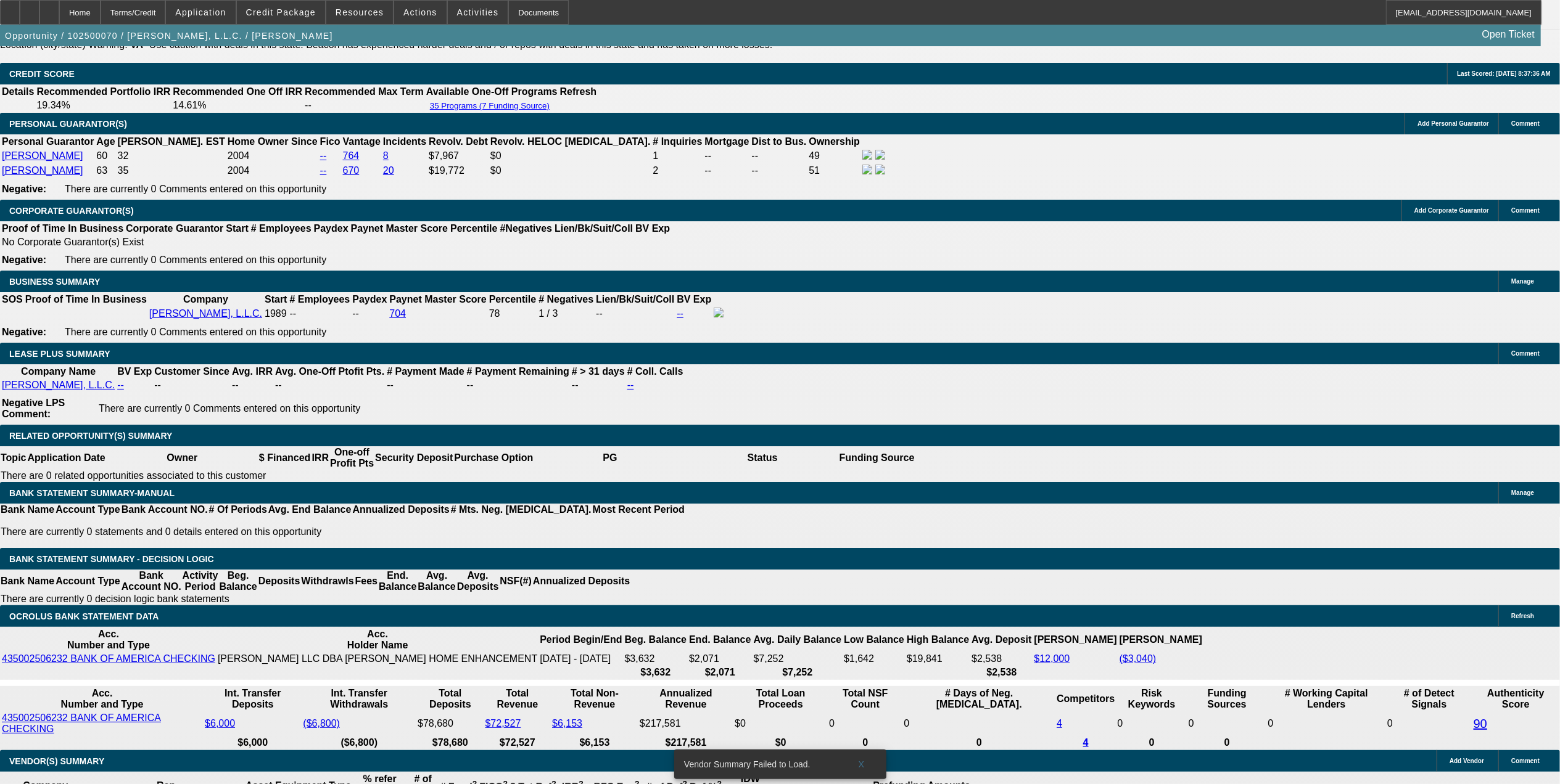
drag, startPoint x: 1065, startPoint y: 53, endPoint x: 1074, endPoint y: 55, distance: 9.2
click at [1177, 250] on span "Reply All" at bounding box center [1179, 257] width 33 height 15
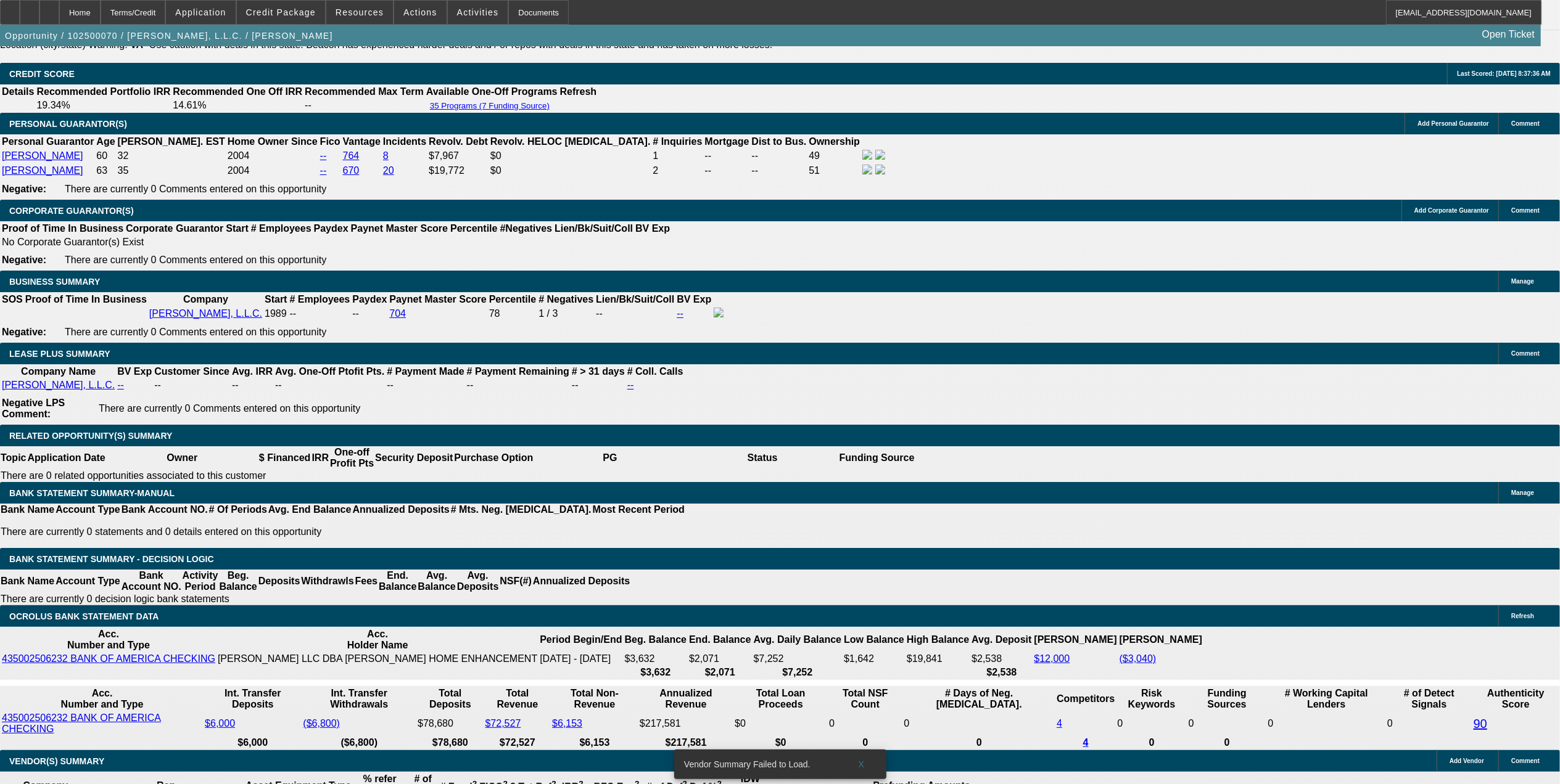
click at [1314, 183] on mat-icon "reply_all" at bounding box center [1307, 183] width 15 height 15
click at [59, 12] on div at bounding box center [50, 12] width 19 height 24
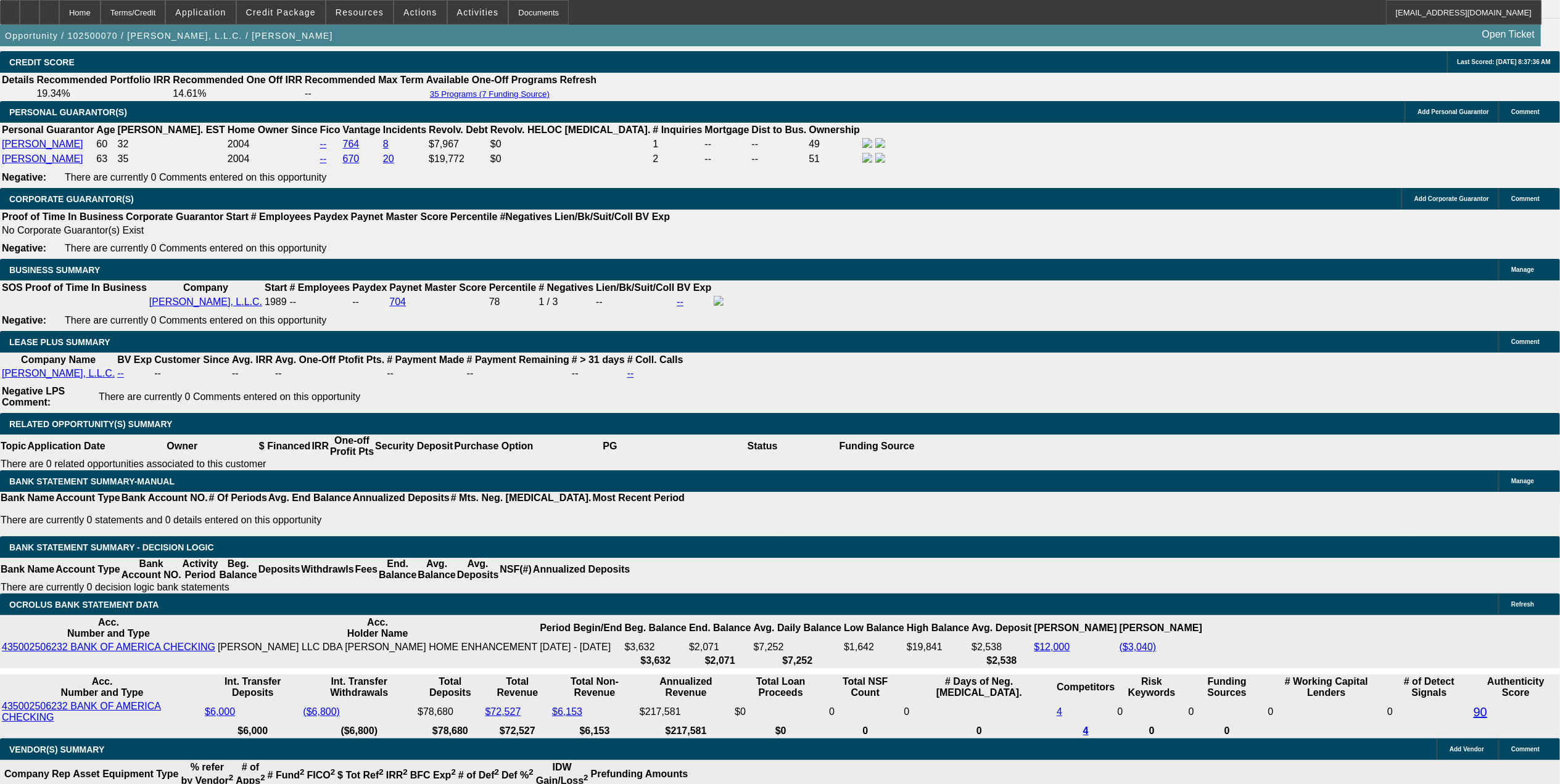
select select "0"
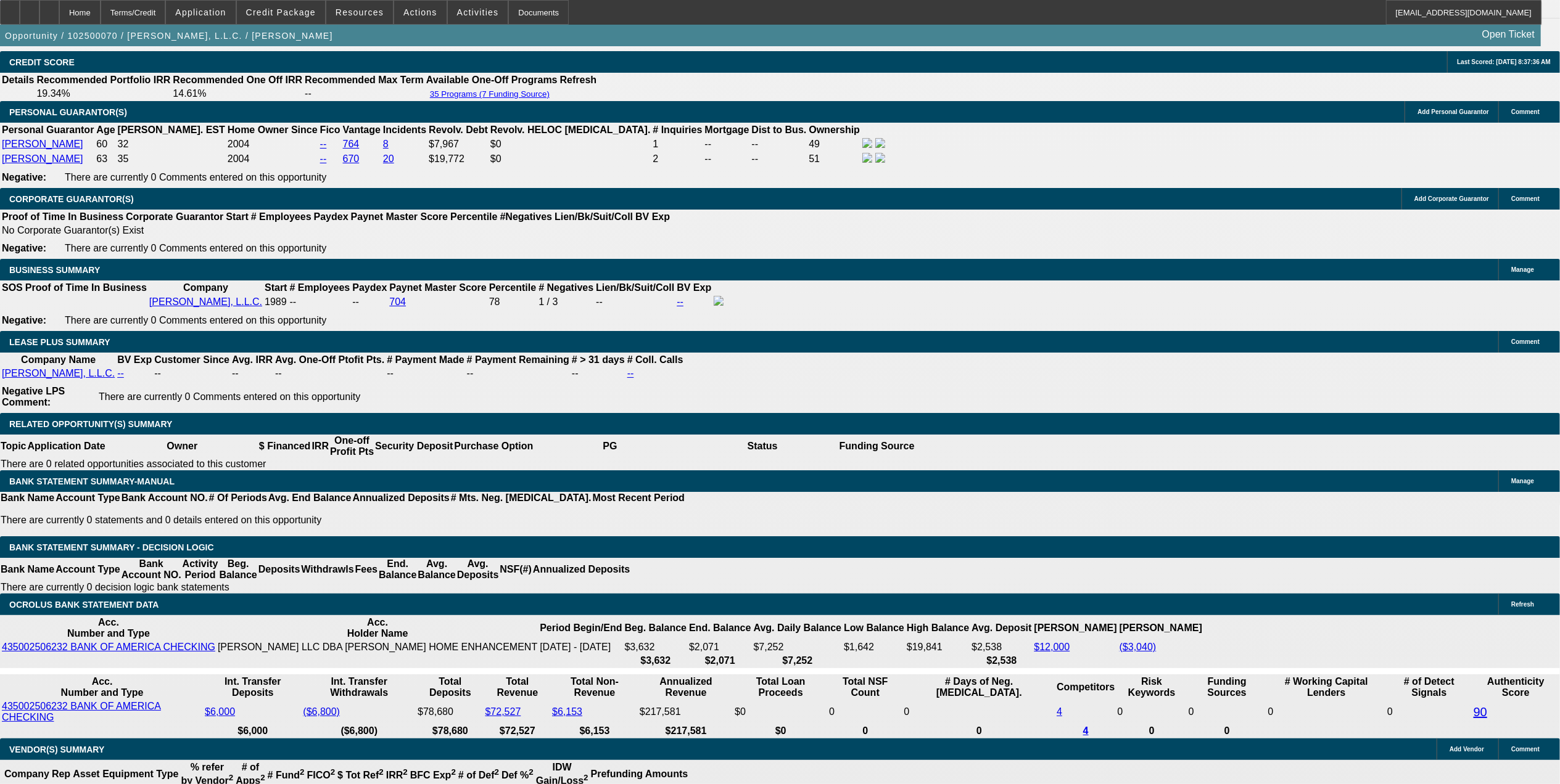
select select "0"
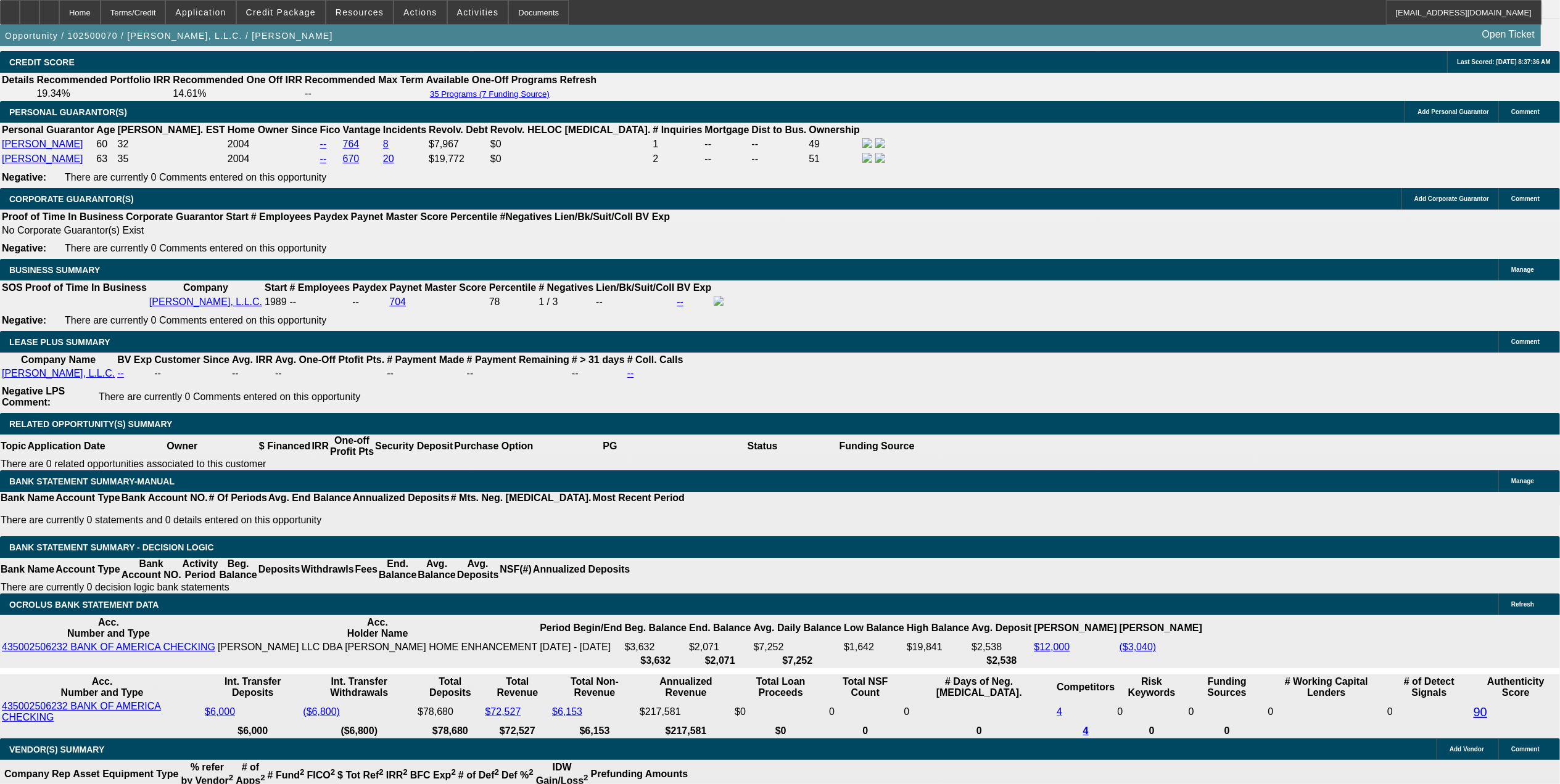
select select "0"
select select "1"
select select "3"
select select "6"
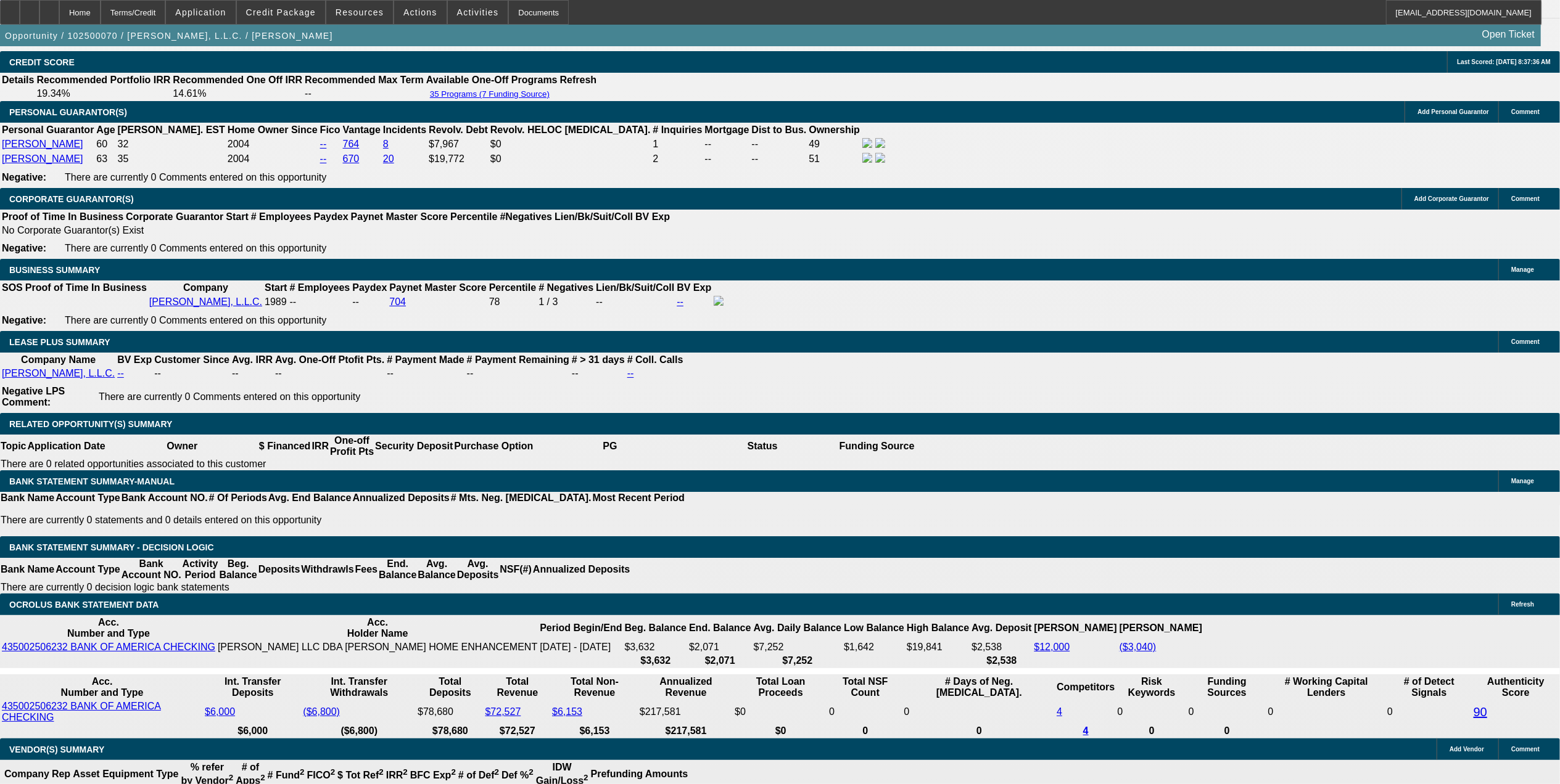
select select "1"
select select "3"
select select "6"
select select "1"
select select "3"
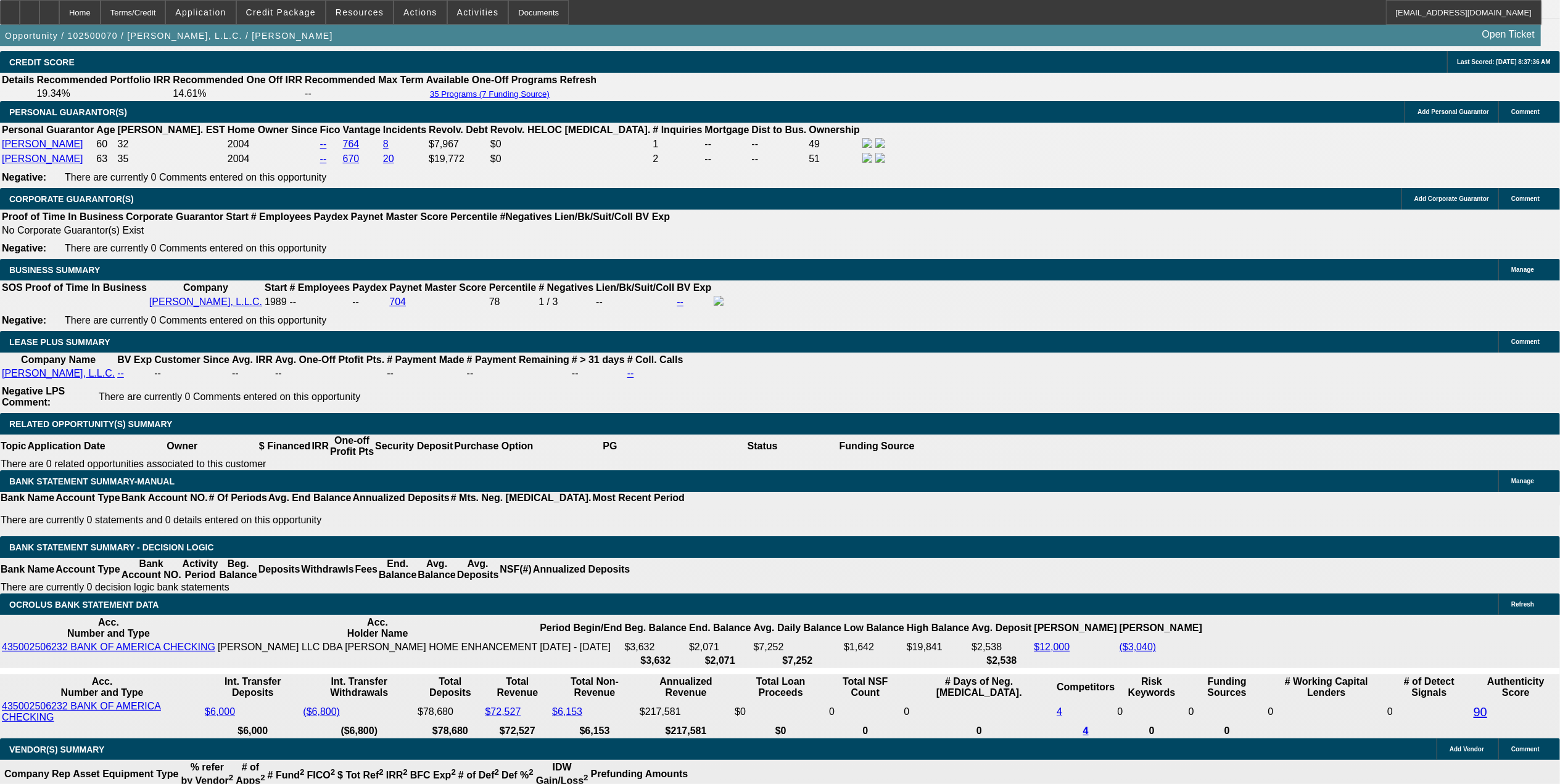
select select "6"
select select "1"
select select "3"
select select "6"
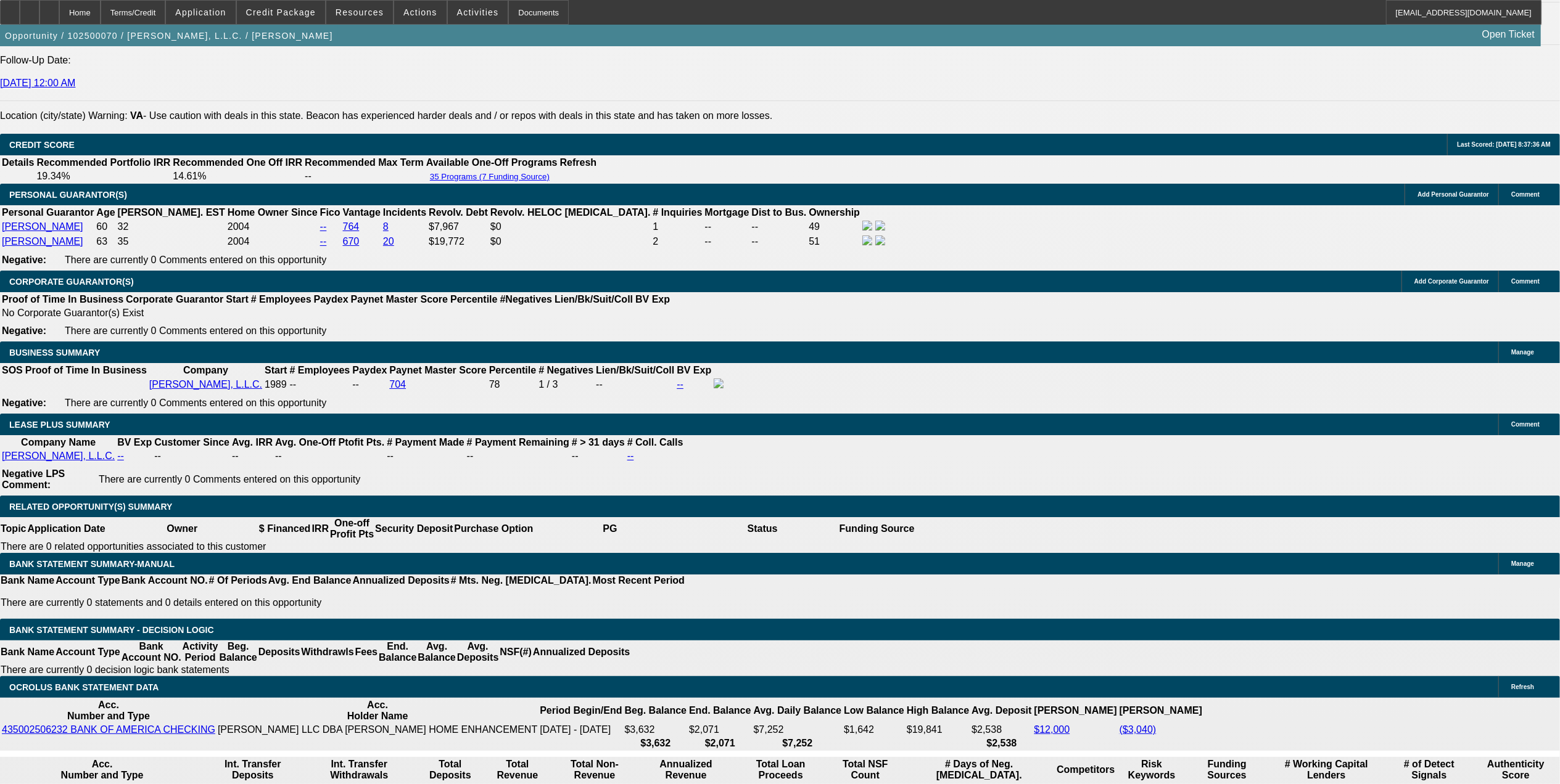
scroll to position [1820, 0]
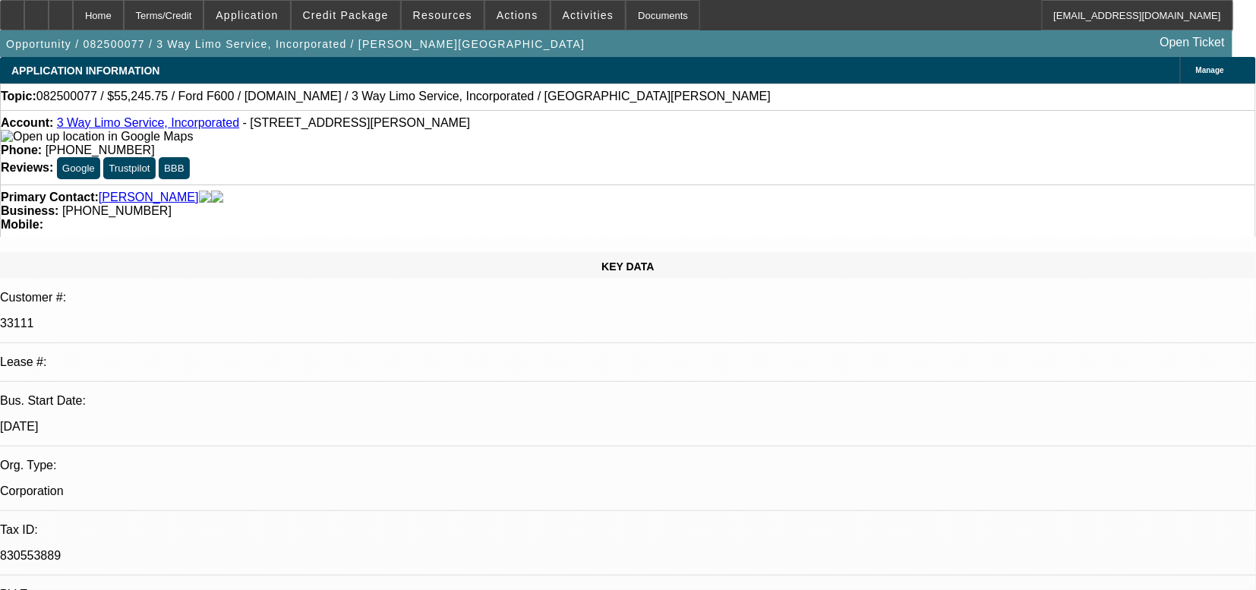
select select "0"
select select "0.1"
select select "0.15"
select select "0"
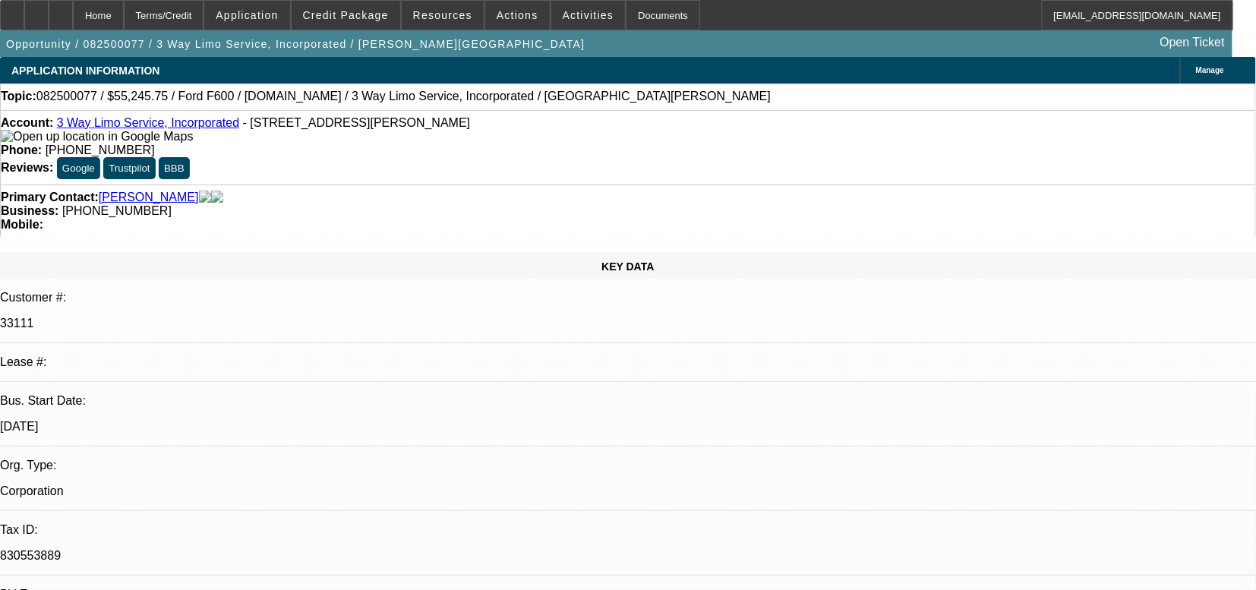
select select "0.1"
select select "0.15"
select select "2"
select select "0.1"
select select "1"
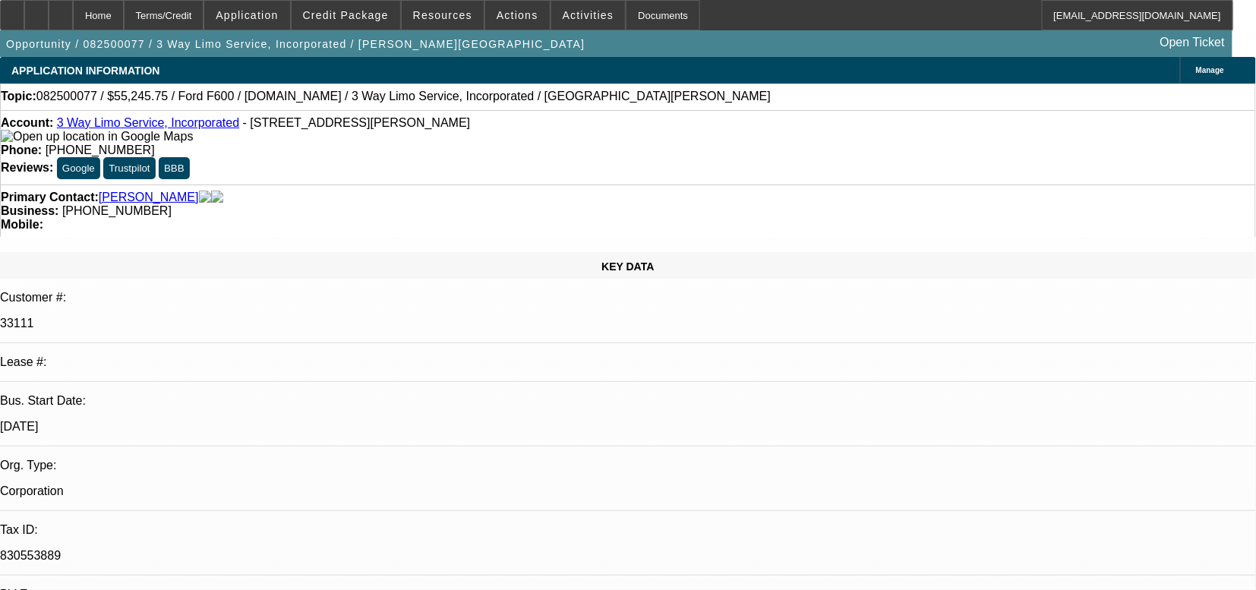
select select "2"
select select "4"
select select "1"
select select "4"
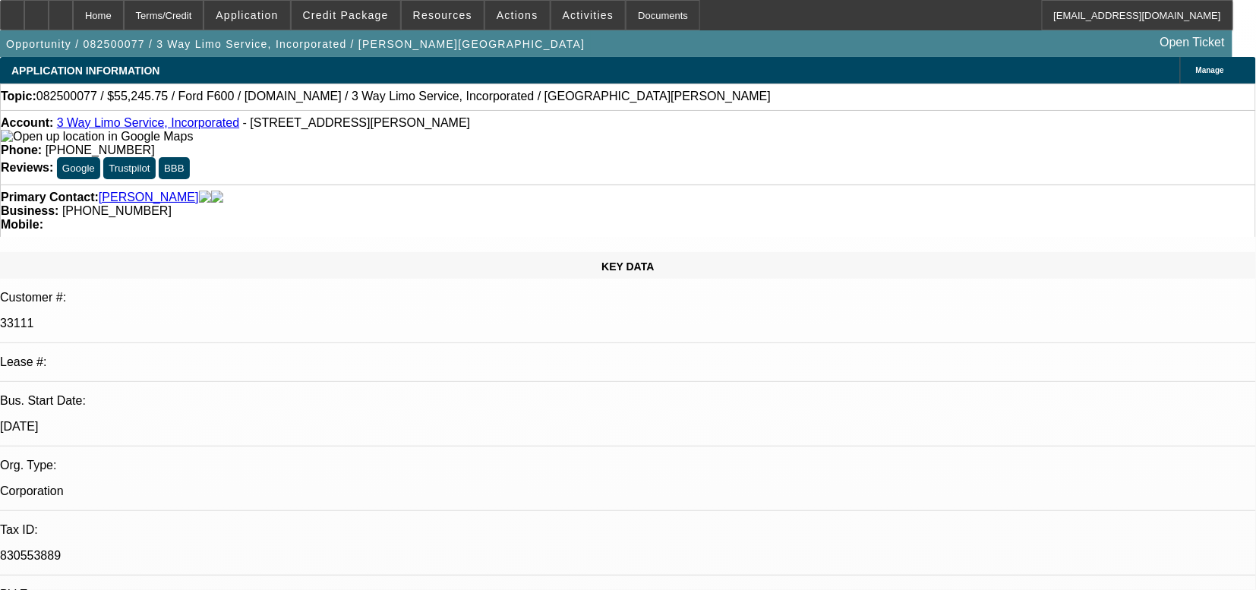
select select "1"
select select "2"
select select "4"
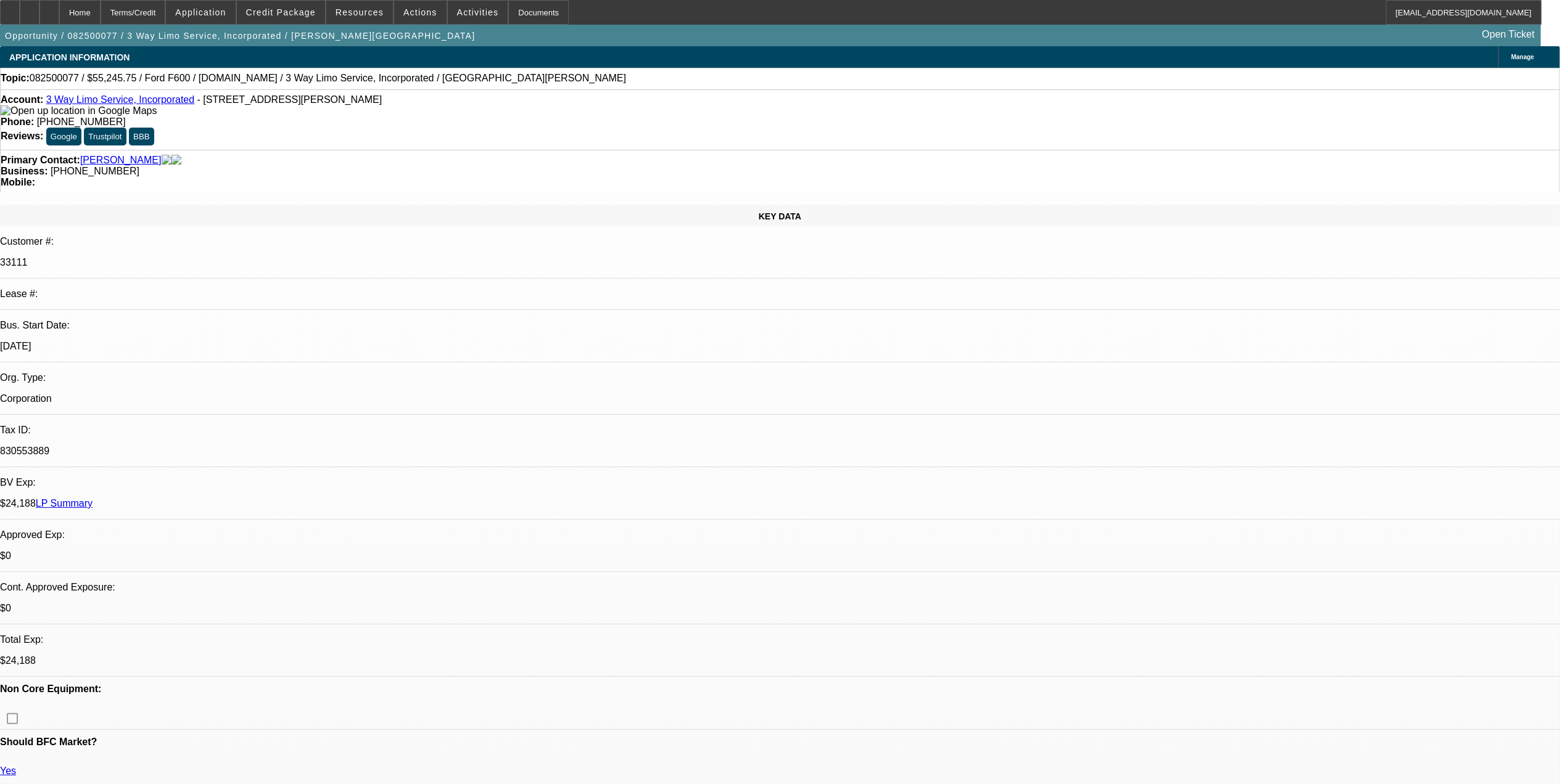
drag, startPoint x: 1306, startPoint y: 226, endPoint x: 1300, endPoint y: 235, distance: 10.8
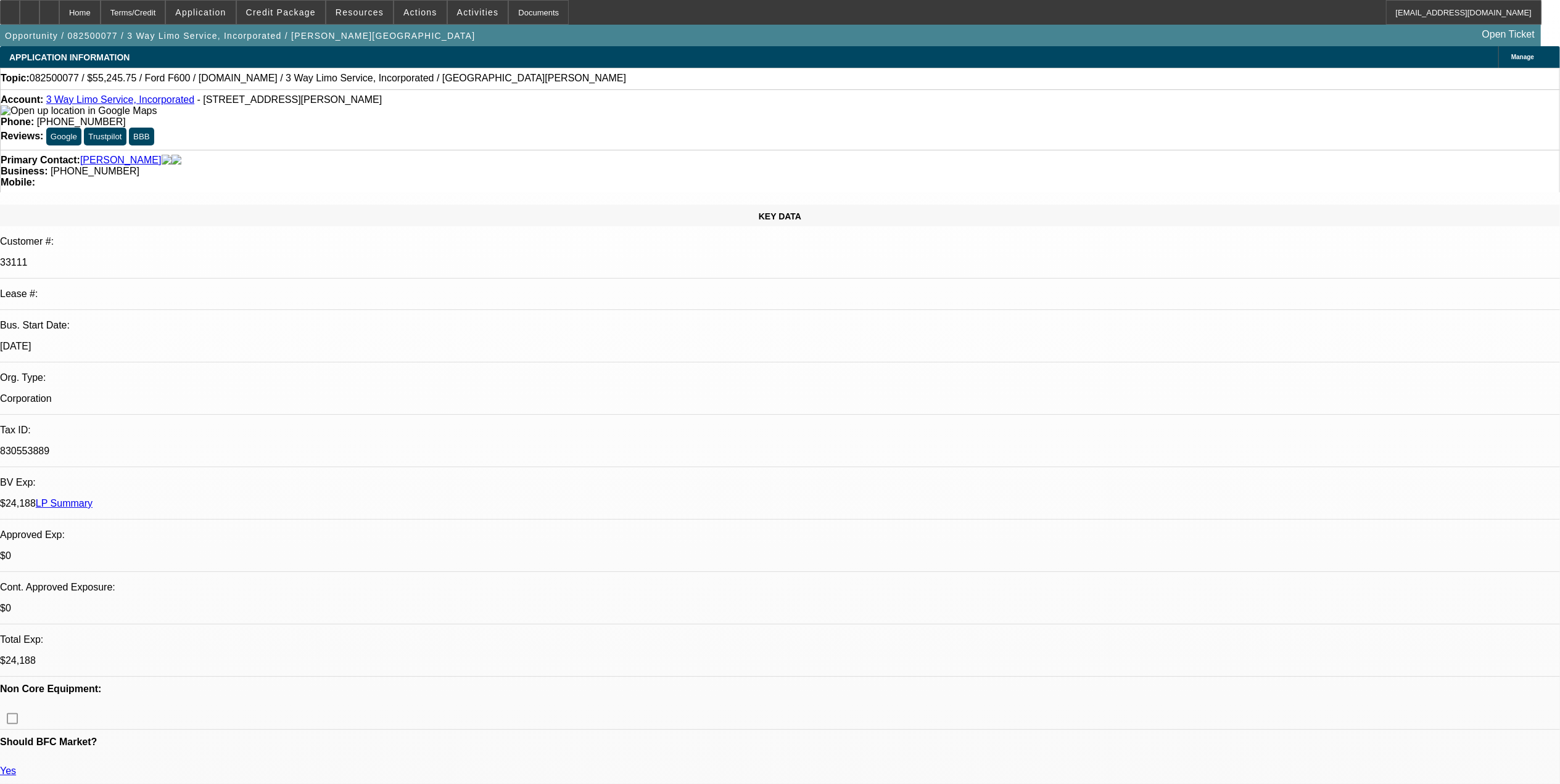
drag, startPoint x: 1078, startPoint y: 417, endPoint x: 1231, endPoint y: 486, distance: 167.8
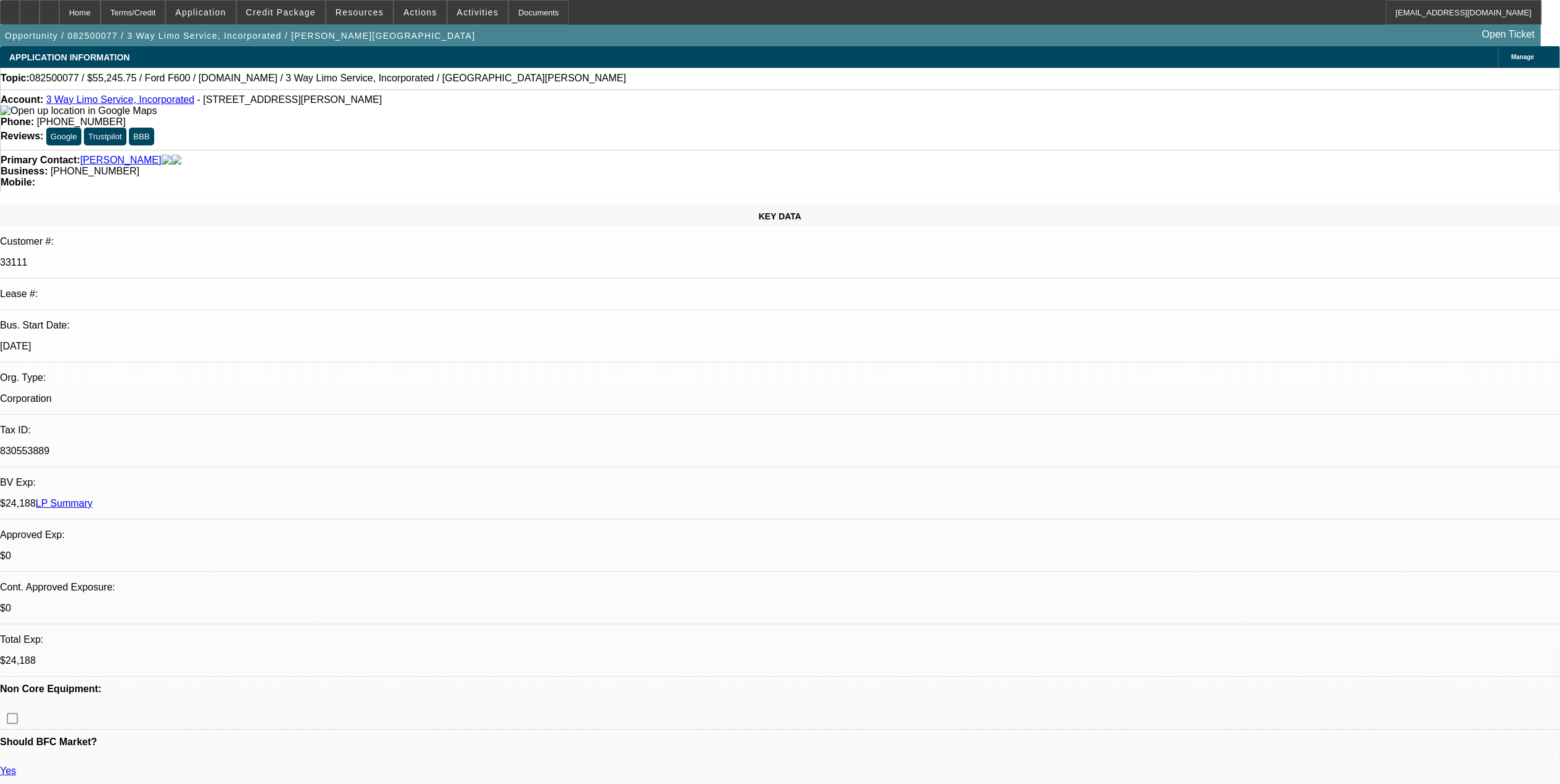
scroll to position [0, 0]
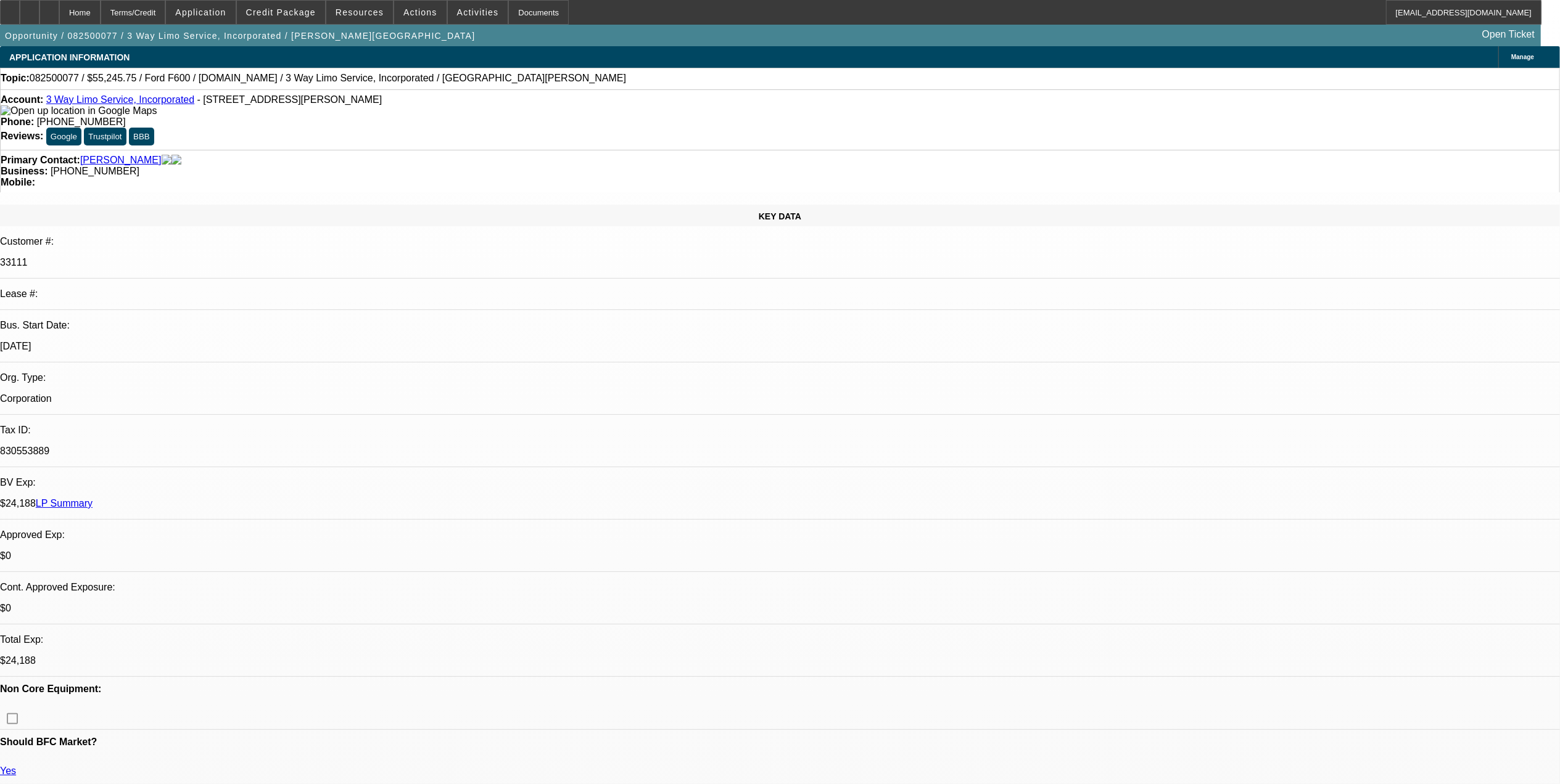
drag, startPoint x: 1199, startPoint y: 230, endPoint x: 1210, endPoint y: 198, distance: 33.8
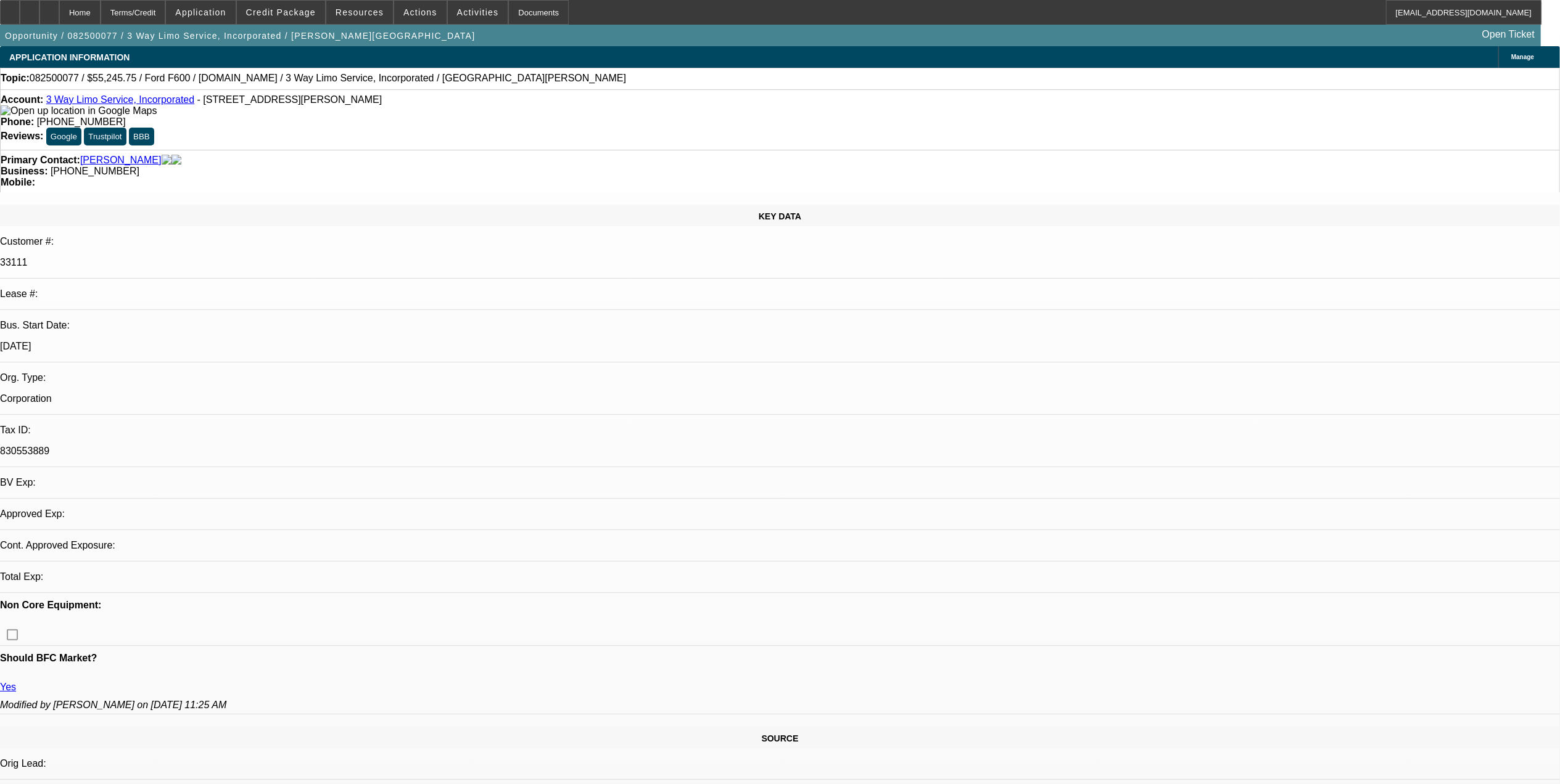
select select "0"
select select "0.1"
select select "0.15"
select select "0"
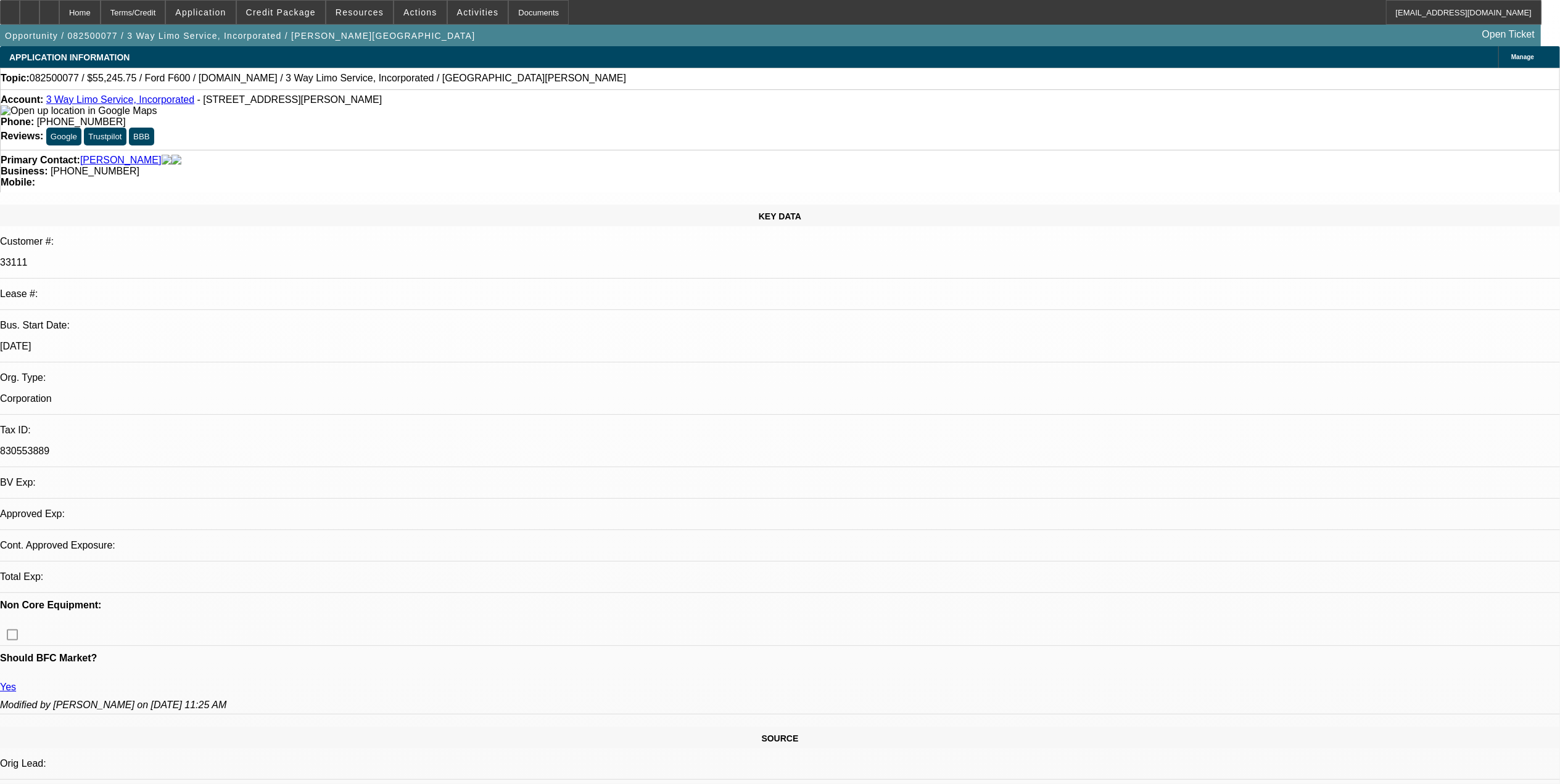
select select "0.1"
select select "0.15"
select select "2"
select select "0.1"
select select "1"
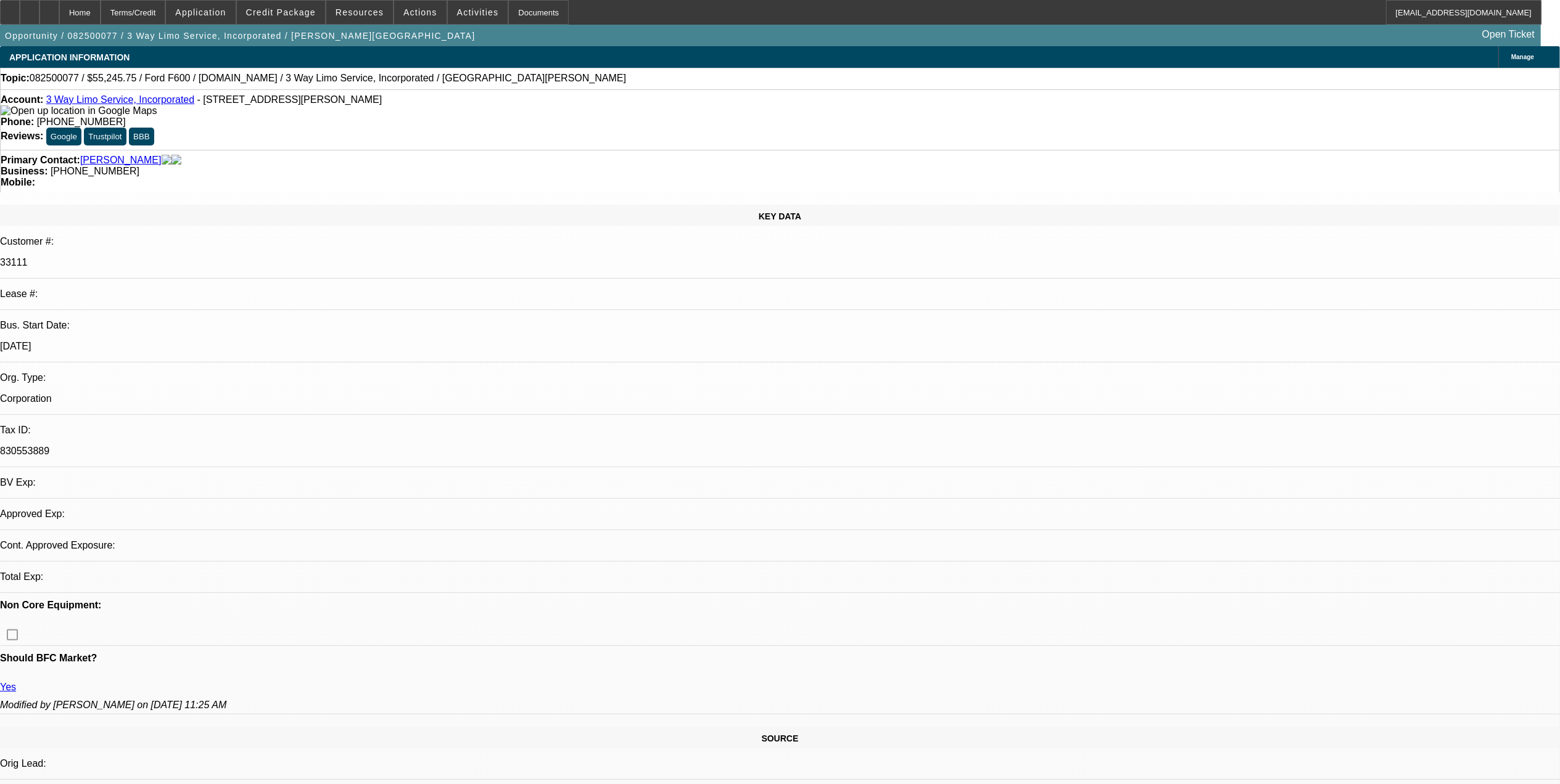
select select "2"
select select "4"
select select "1"
select select "4"
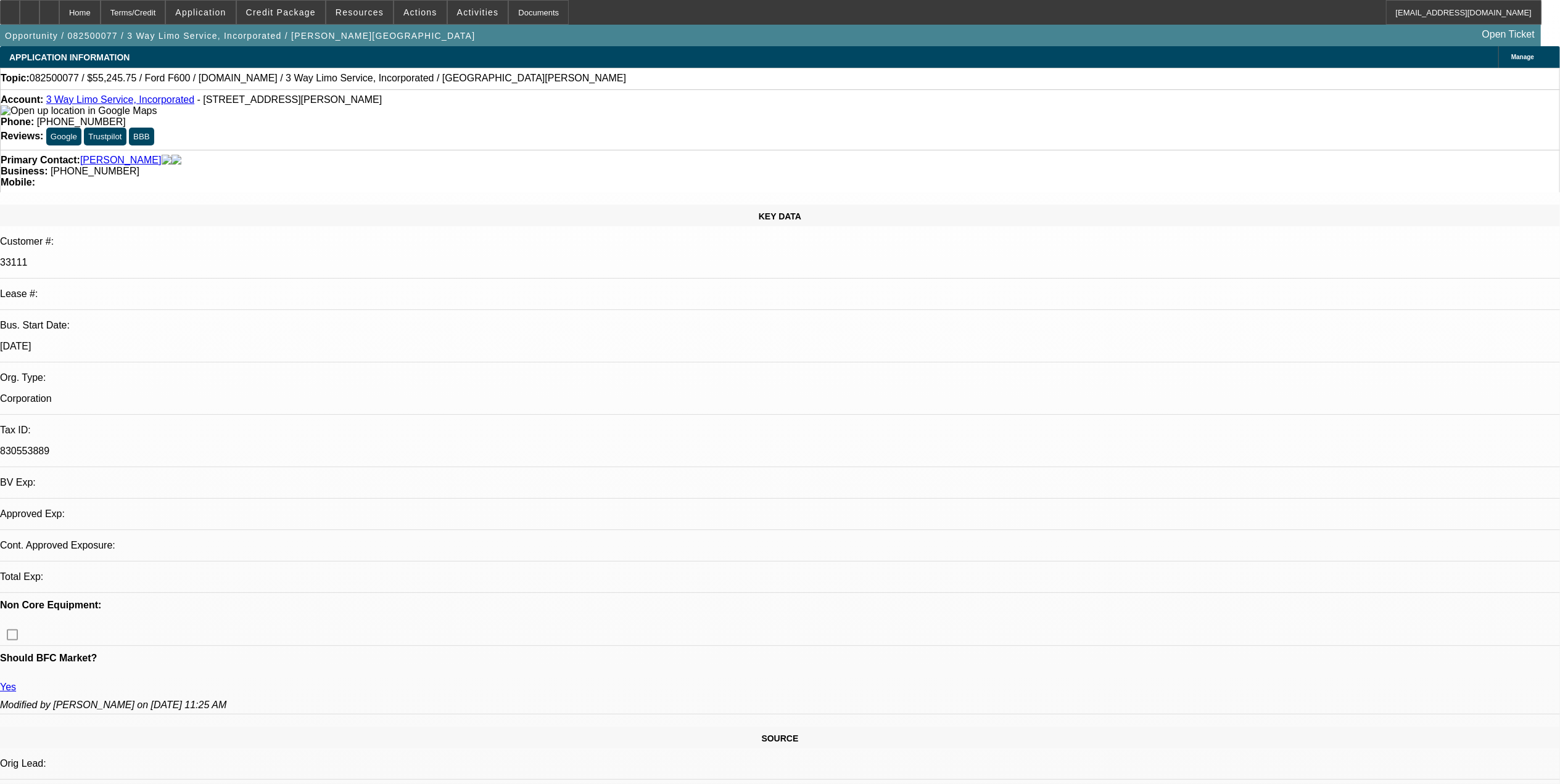
select select "1"
select select "2"
select select "4"
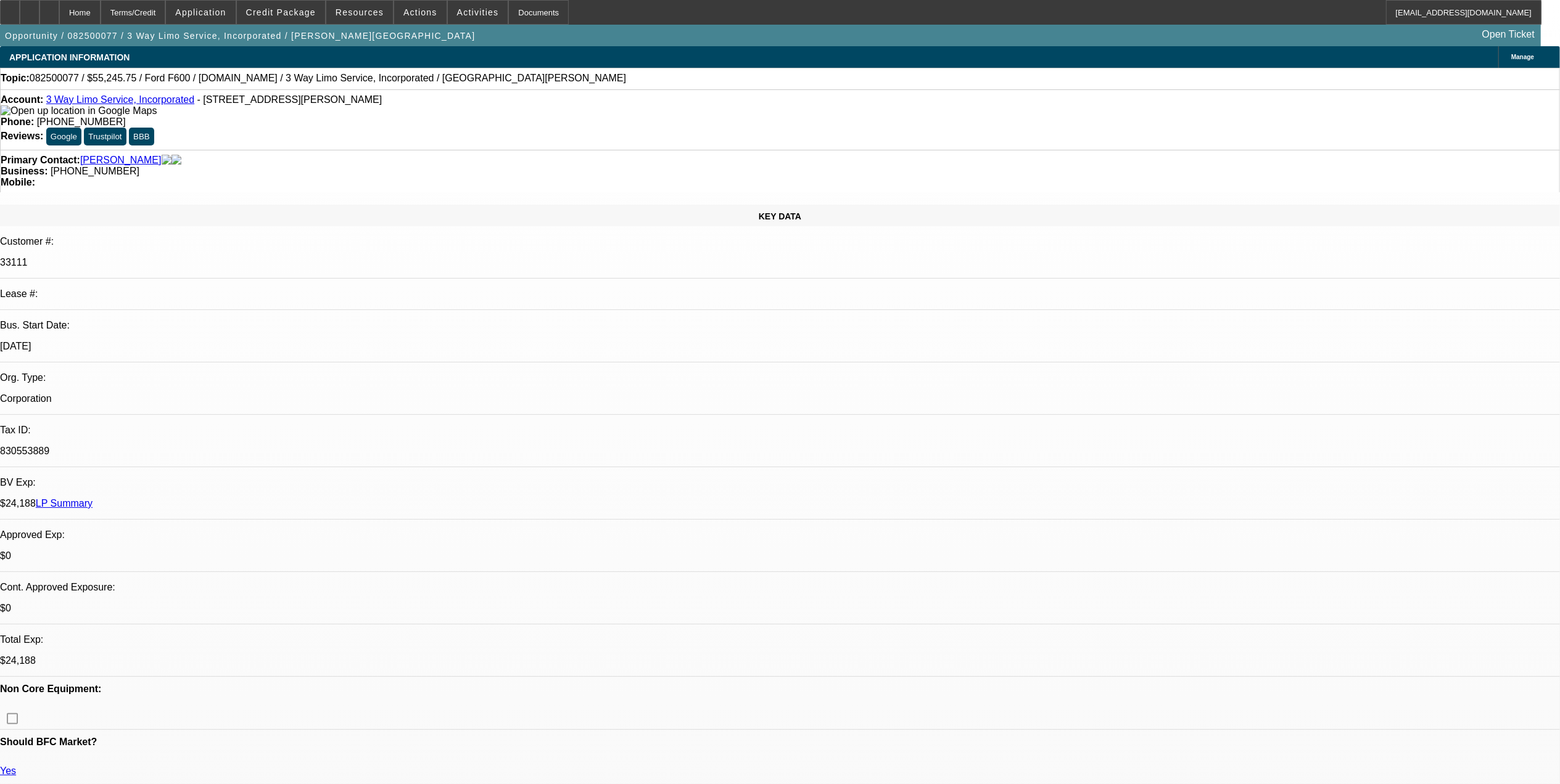
drag, startPoint x: 1009, startPoint y: 446, endPoint x: 980, endPoint y: 446, distance: 29.0
drag, startPoint x: 1052, startPoint y: 118, endPoint x: 1055, endPoint y: 107, distance: 11.4
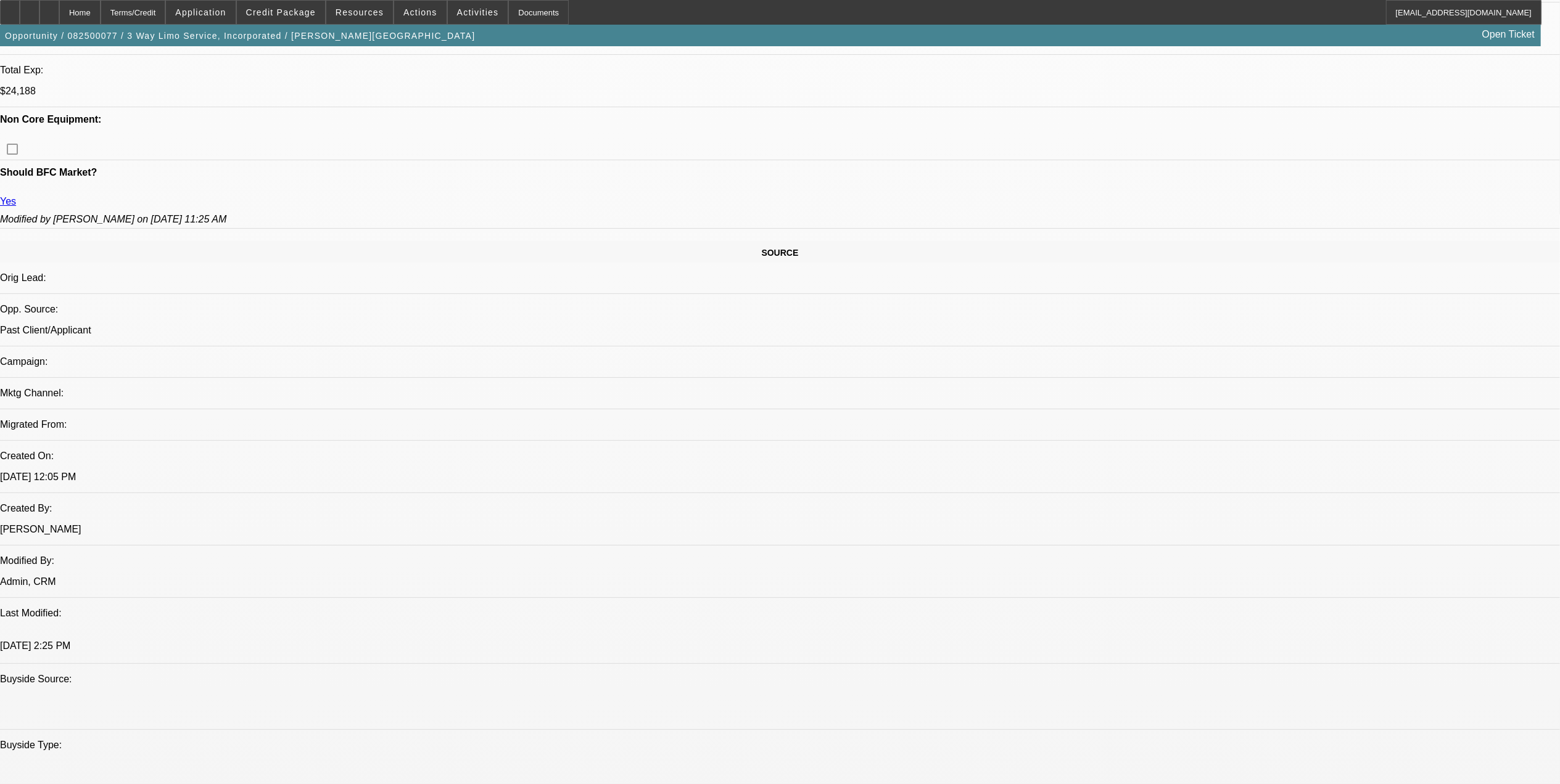
scroll to position [686, 0]
